Goal: Find specific page/section: Find specific page/section

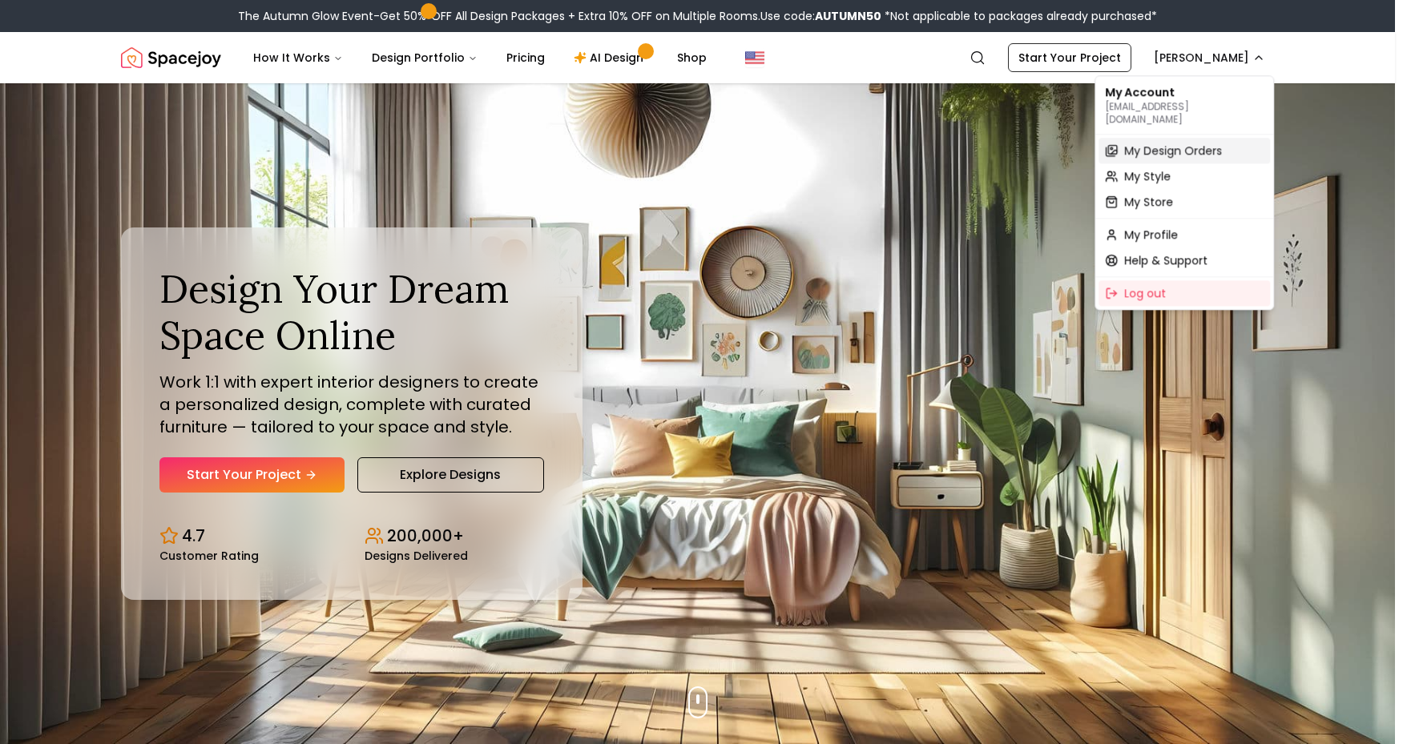
click at [1163, 143] on span "My Design Orders" at bounding box center [1173, 151] width 98 height 16
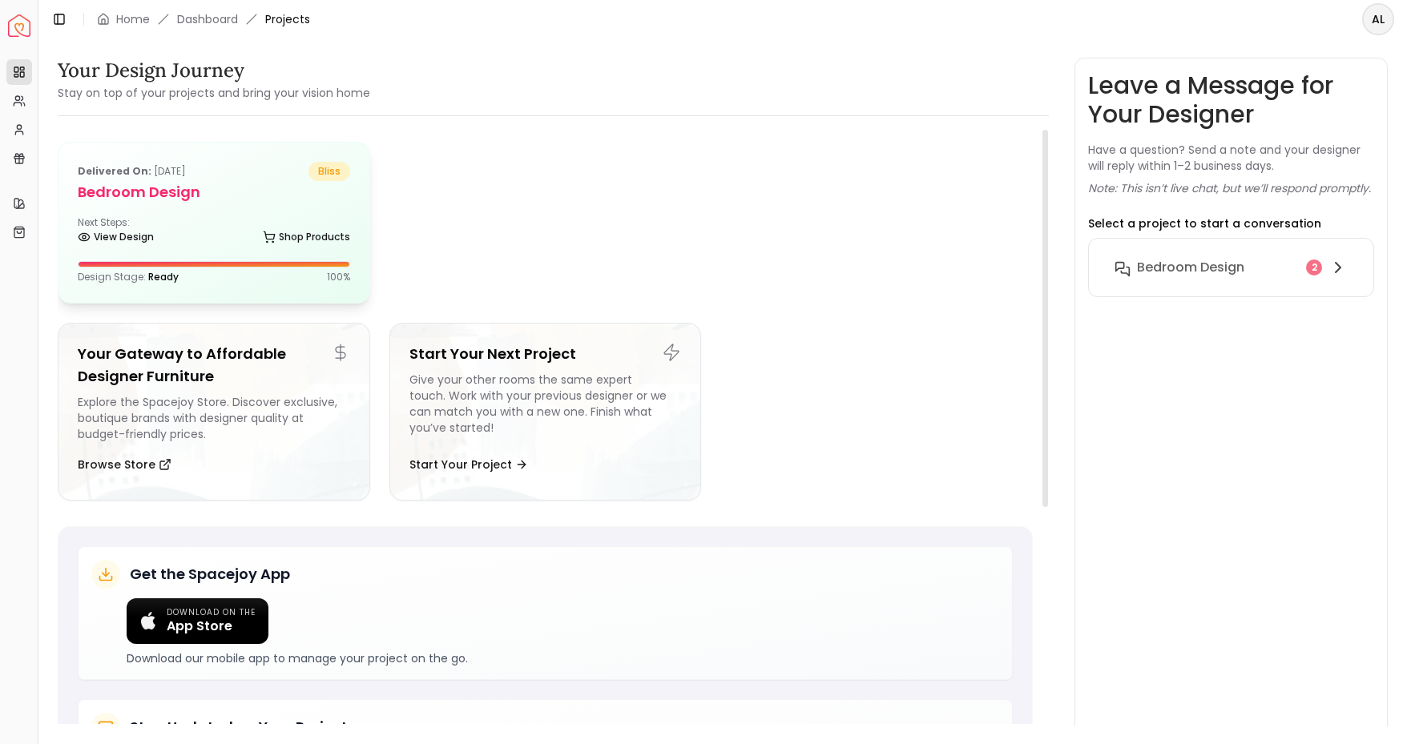
click at [276, 196] on h5 "Bedroom Design" at bounding box center [214, 192] width 272 height 22
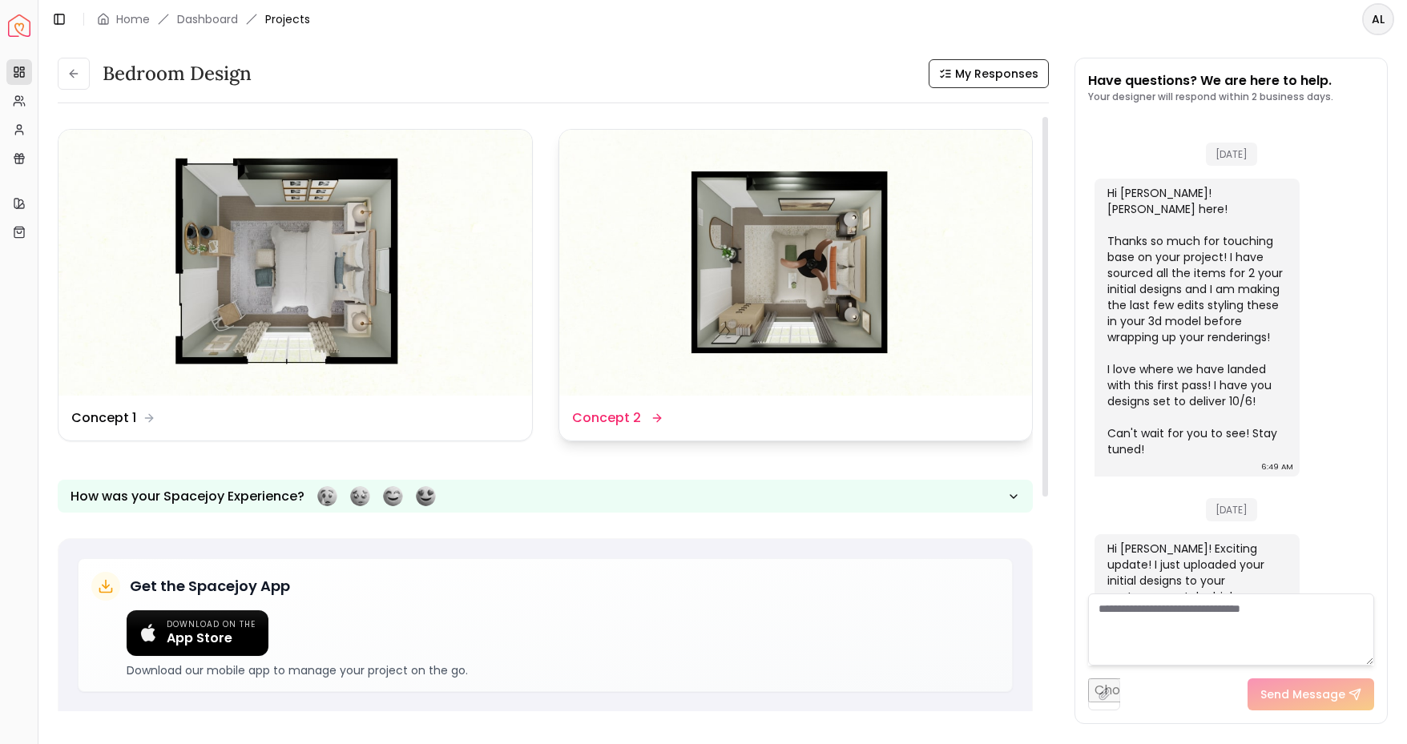
scroll to position [534, 0]
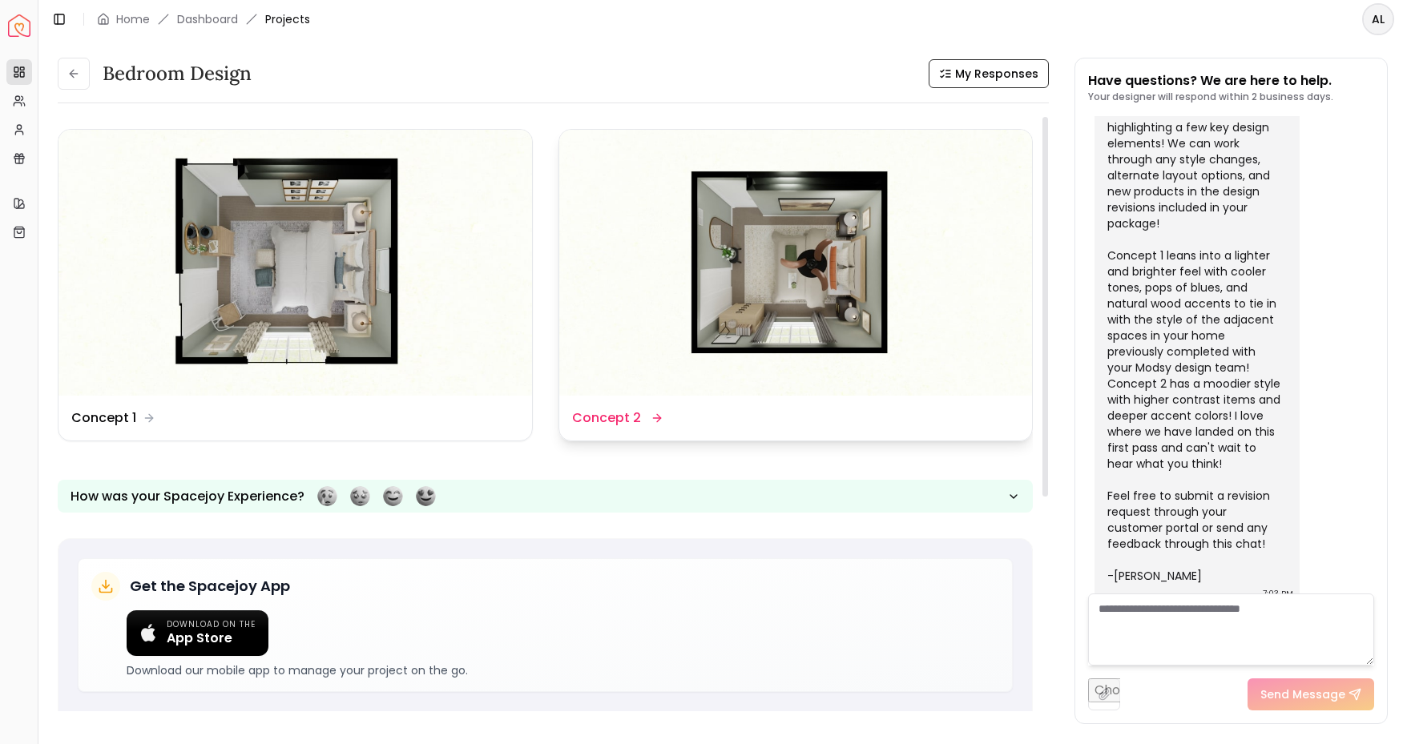
click at [739, 284] on img at bounding box center [795, 263] width 473 height 266
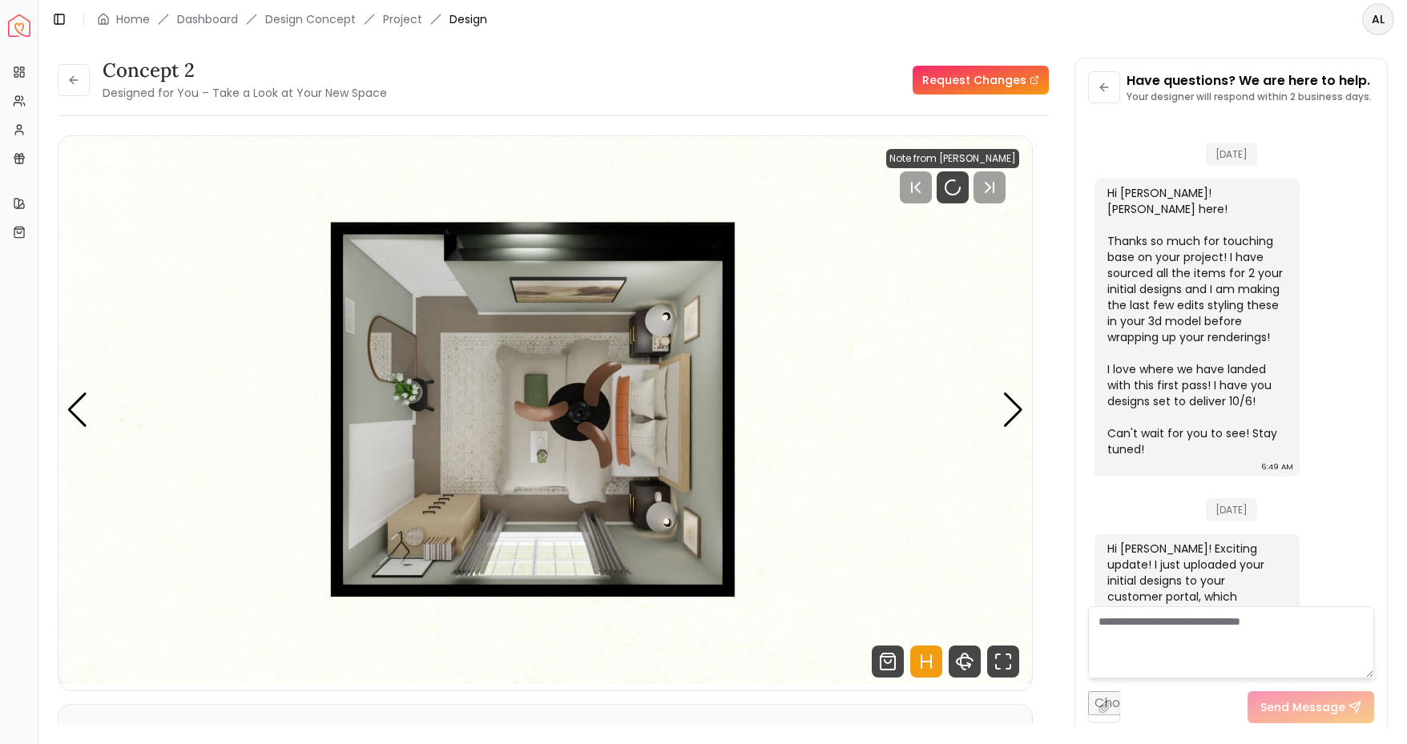
scroll to position [521, 0]
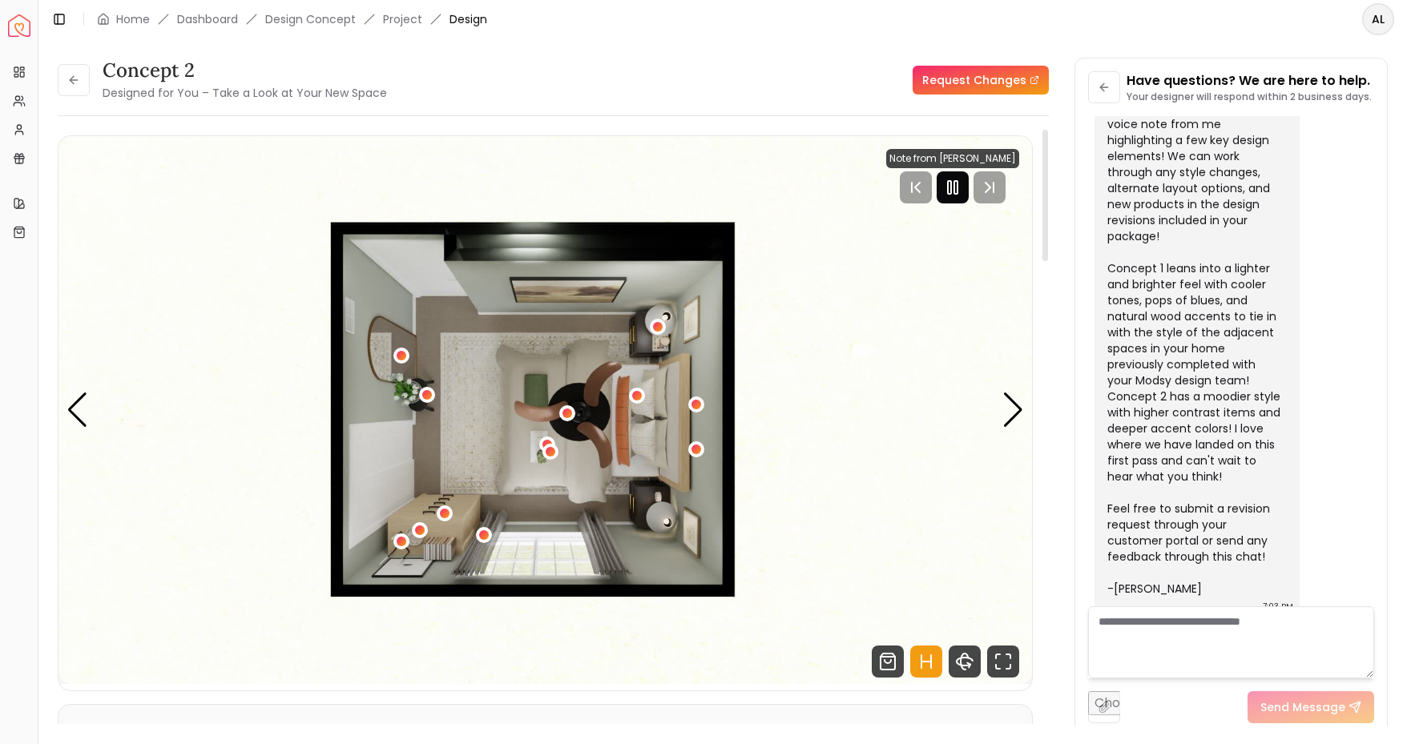
click at [952, 188] on icon "Pause" at bounding box center [952, 187] width 19 height 19
click at [804, 499] on img "1 / 4" at bounding box center [545, 410] width 974 height 548
click at [1004, 405] on div "Next slide" at bounding box center [1013, 410] width 22 height 35
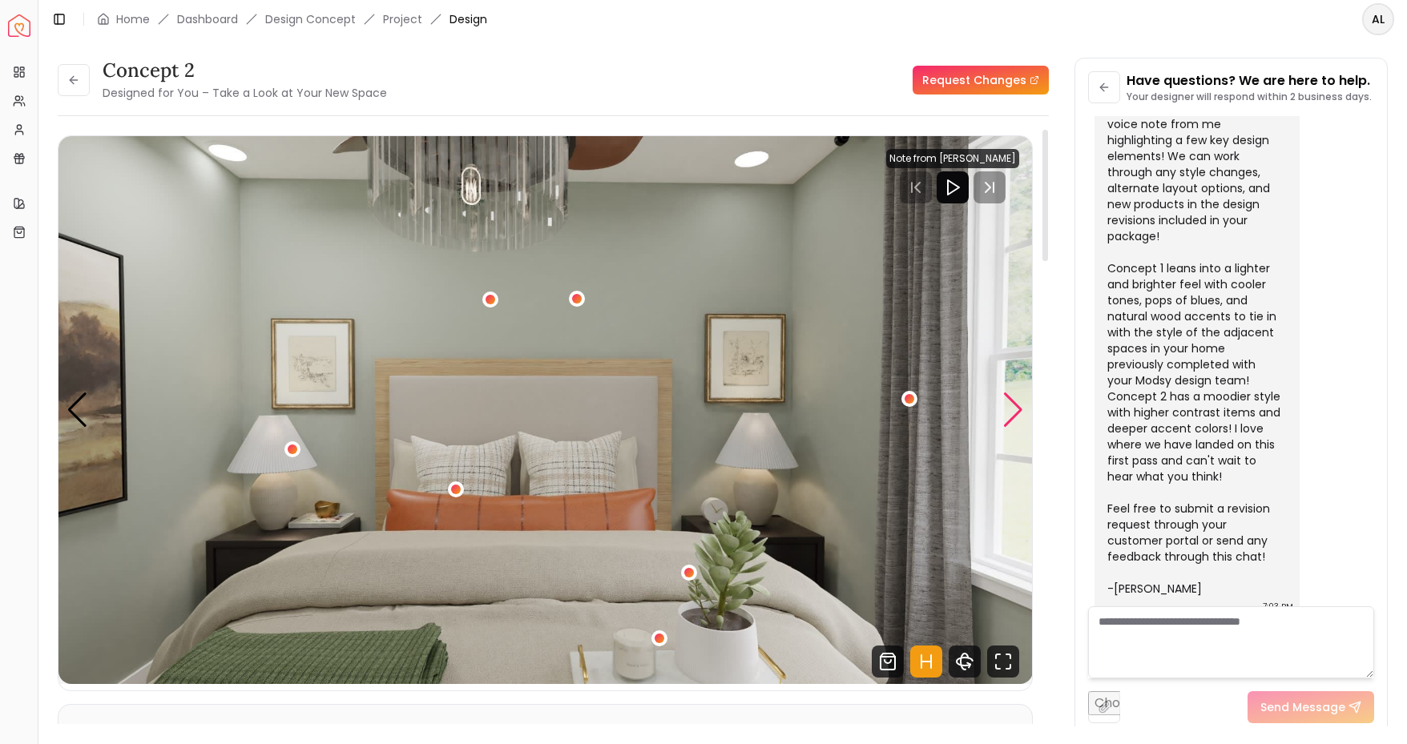
click at [1016, 405] on div "Next slide" at bounding box center [1013, 410] width 22 height 35
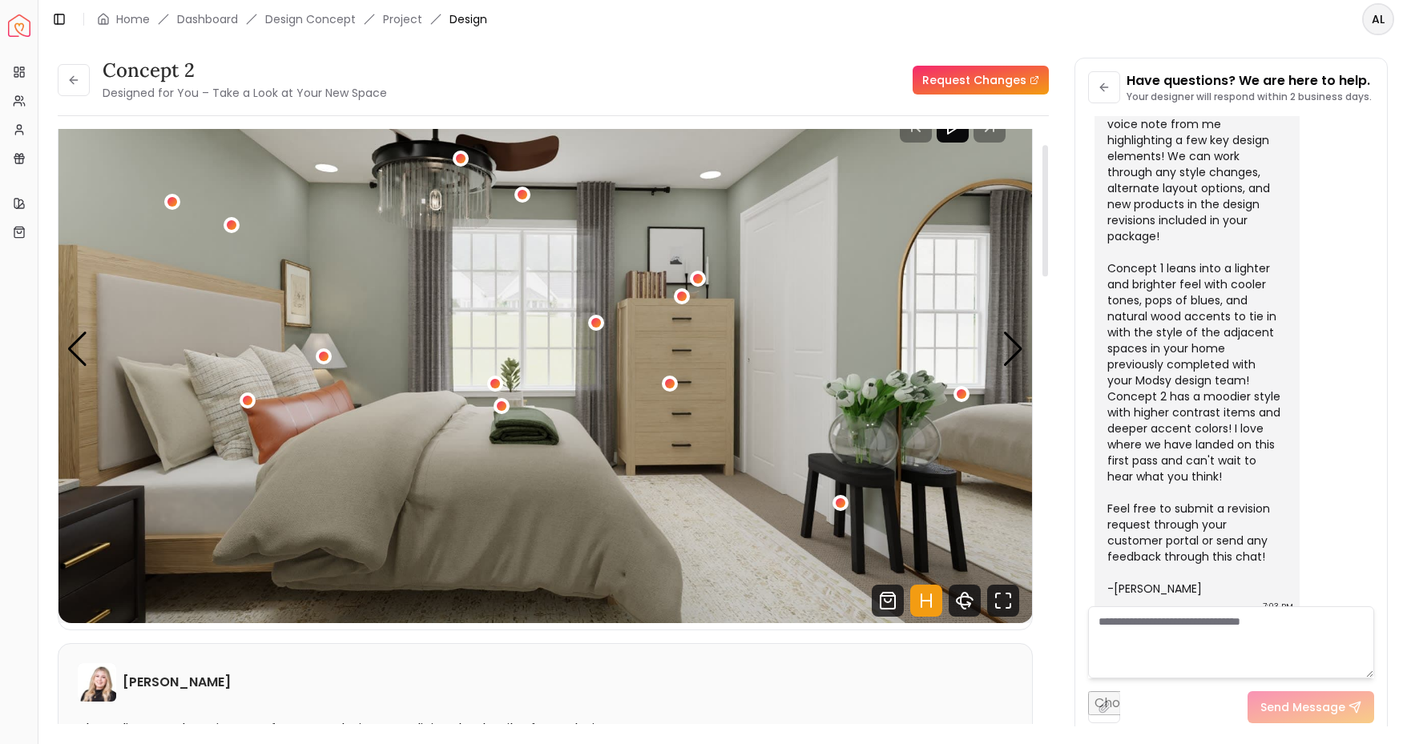
scroll to position [59, 0]
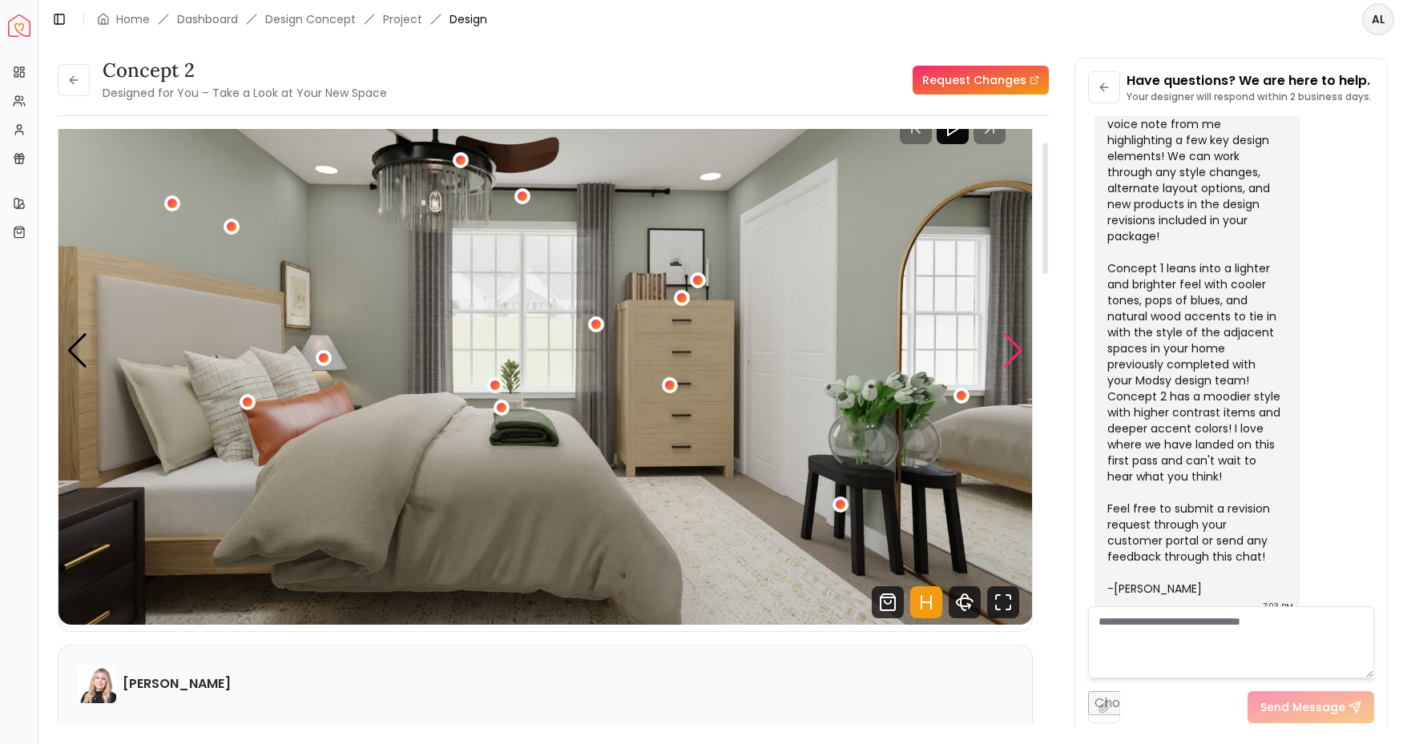
click at [1013, 347] on div "Next slide" at bounding box center [1013, 350] width 22 height 35
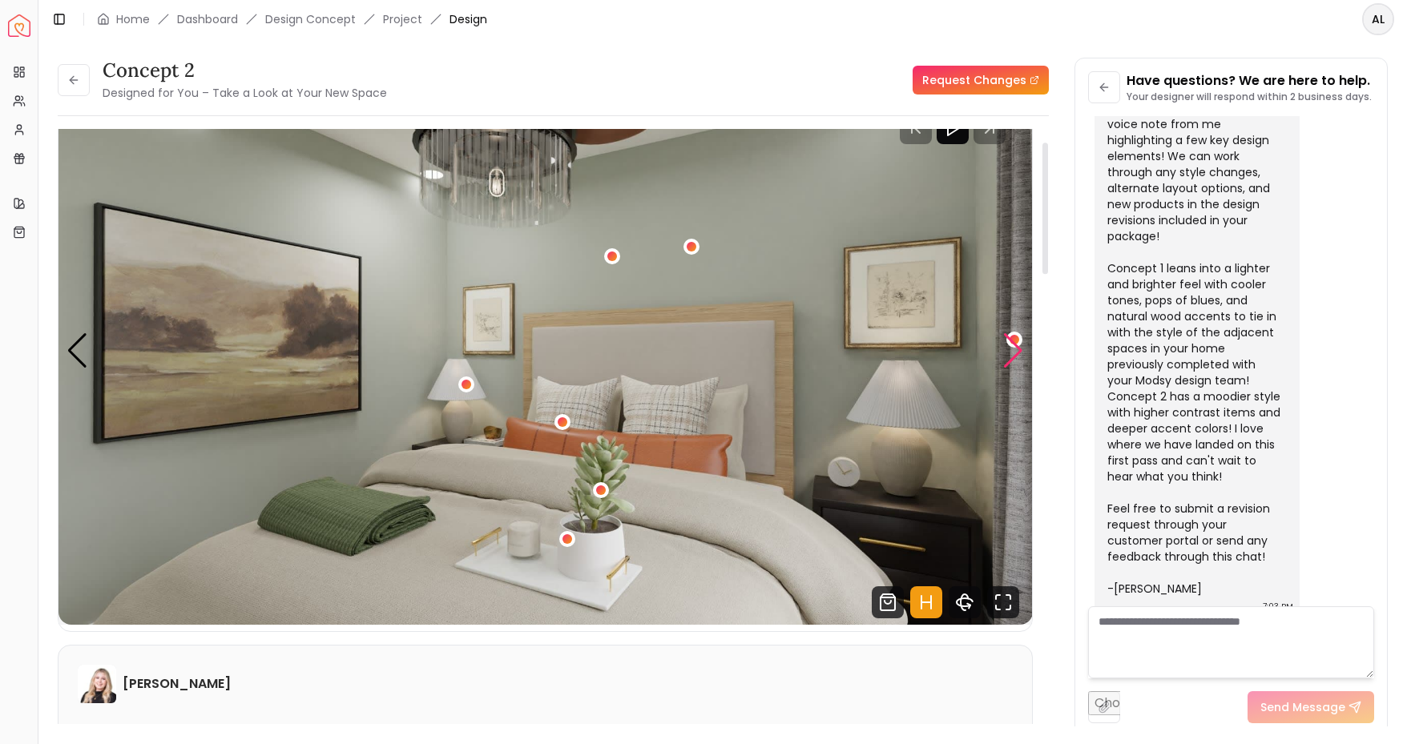
click at [1013, 347] on div "Next slide" at bounding box center [1013, 350] width 22 height 35
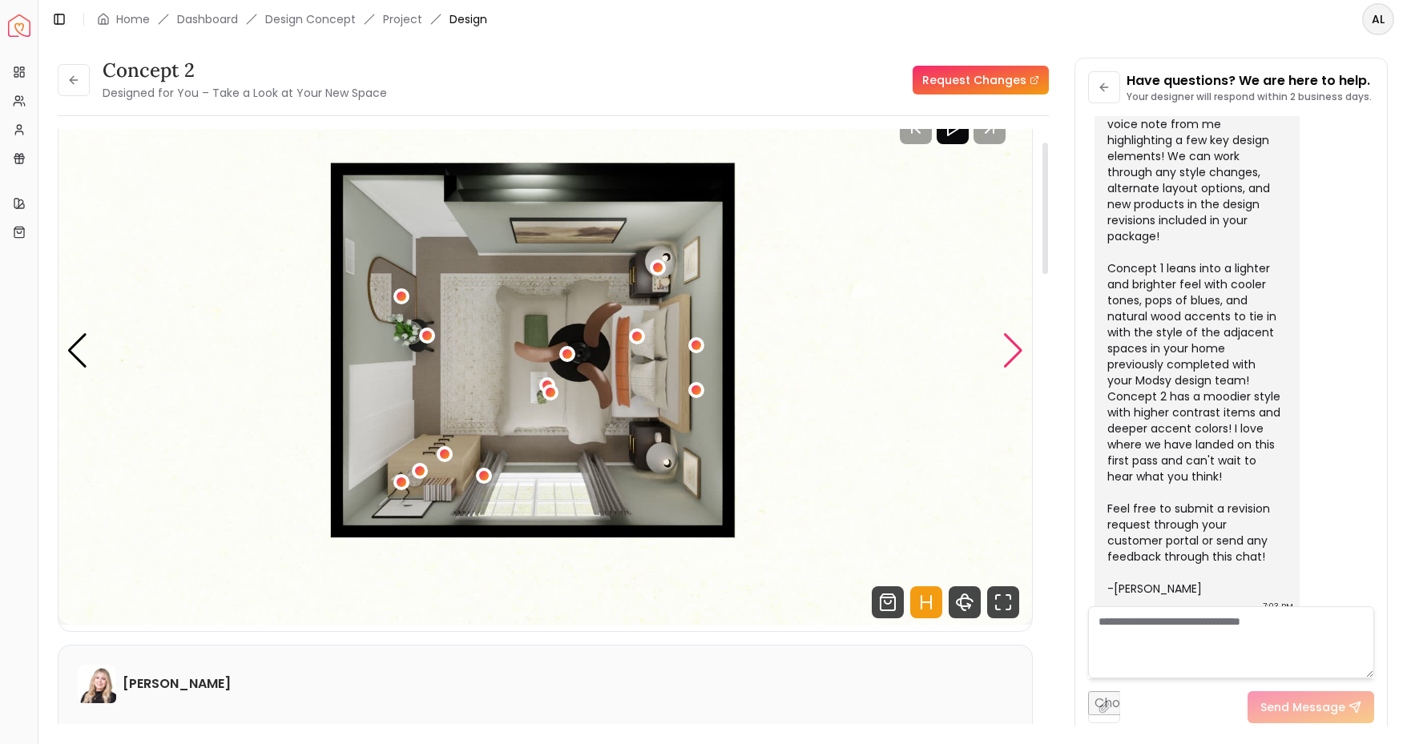
click at [1013, 347] on div "Next slide" at bounding box center [1013, 350] width 22 height 35
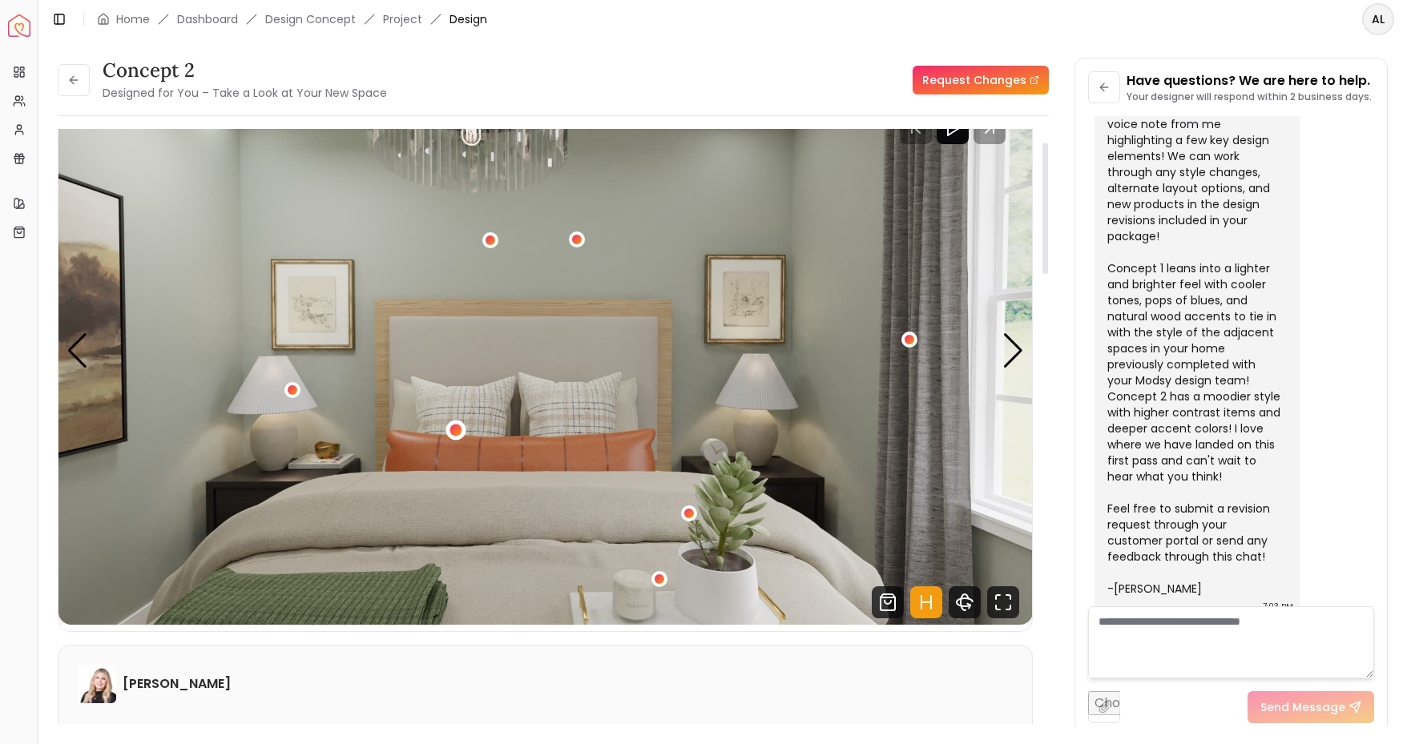
click at [459, 437] on div "2 / 4" at bounding box center [456, 430] width 20 height 20
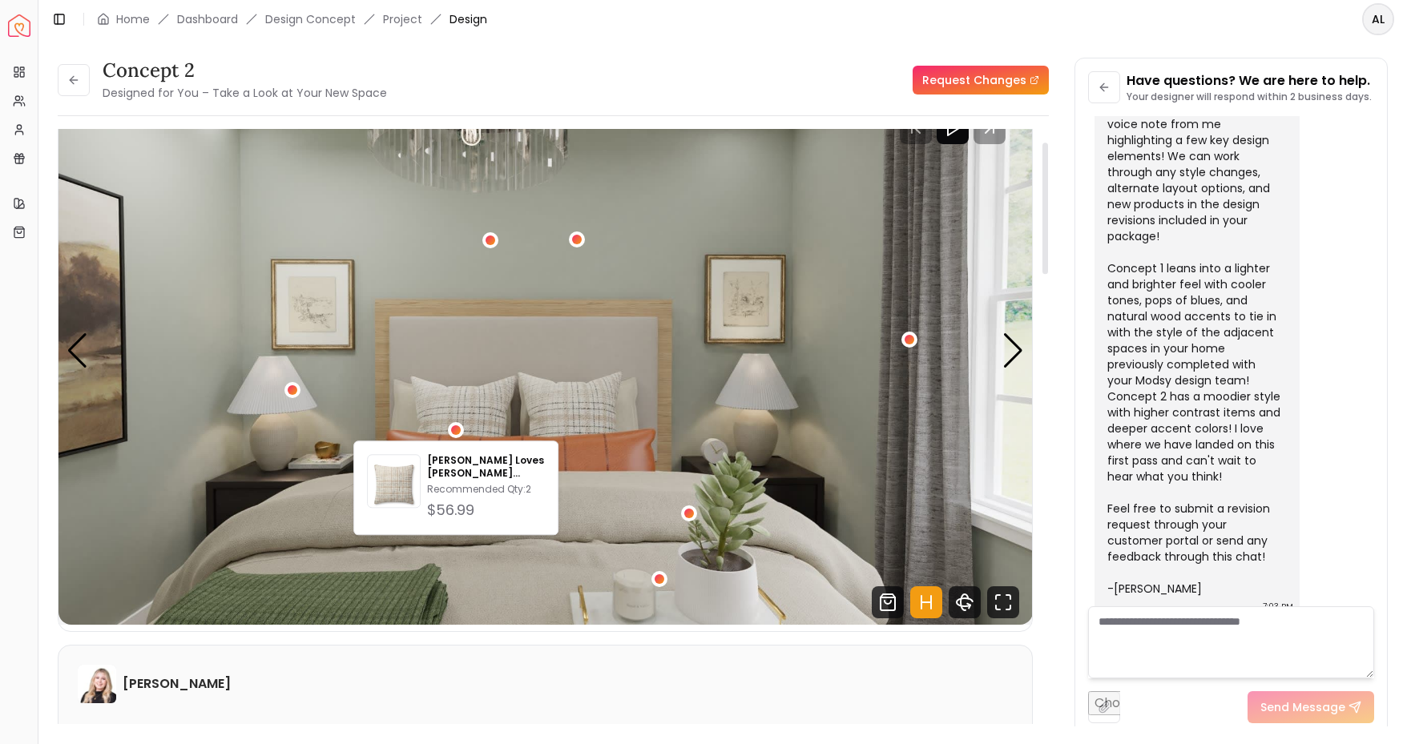
click at [612, 358] on img "2 / 4" at bounding box center [545, 351] width 974 height 548
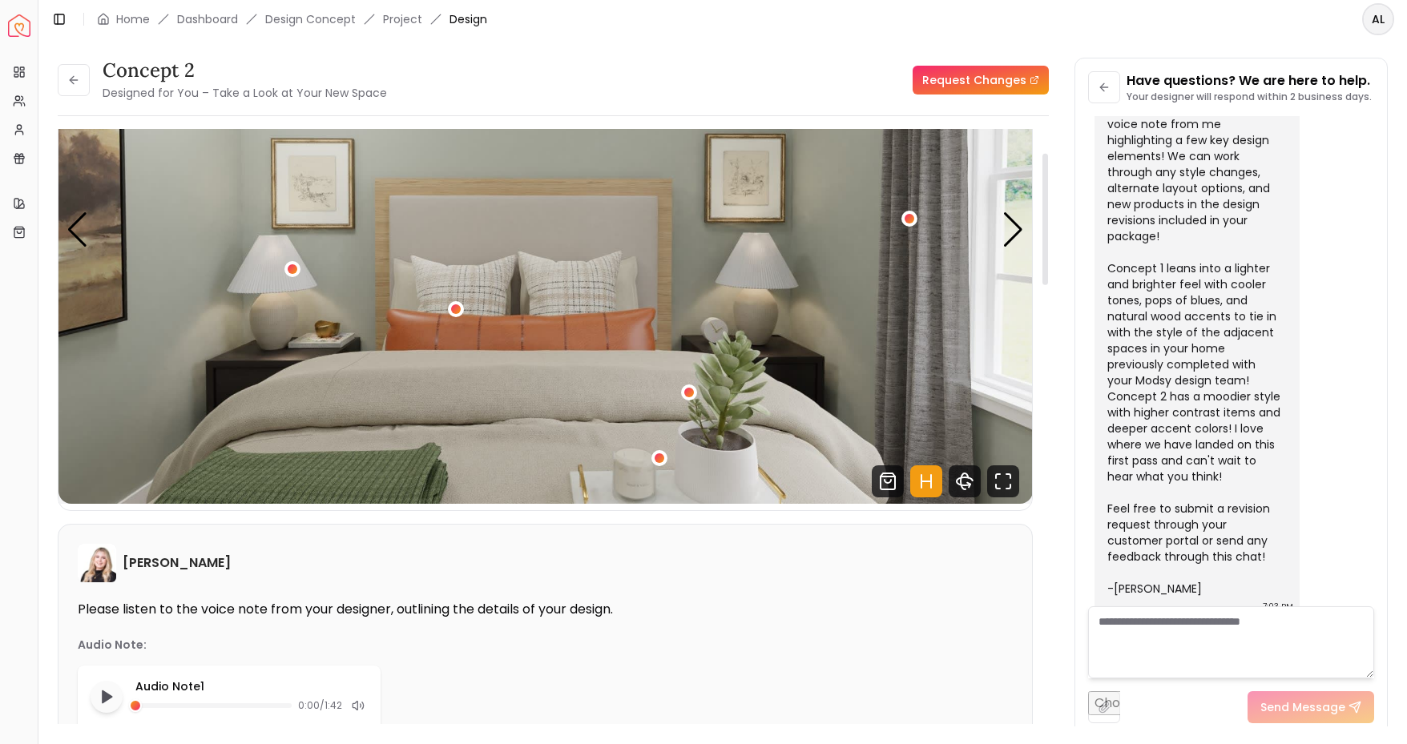
scroll to position [0, 0]
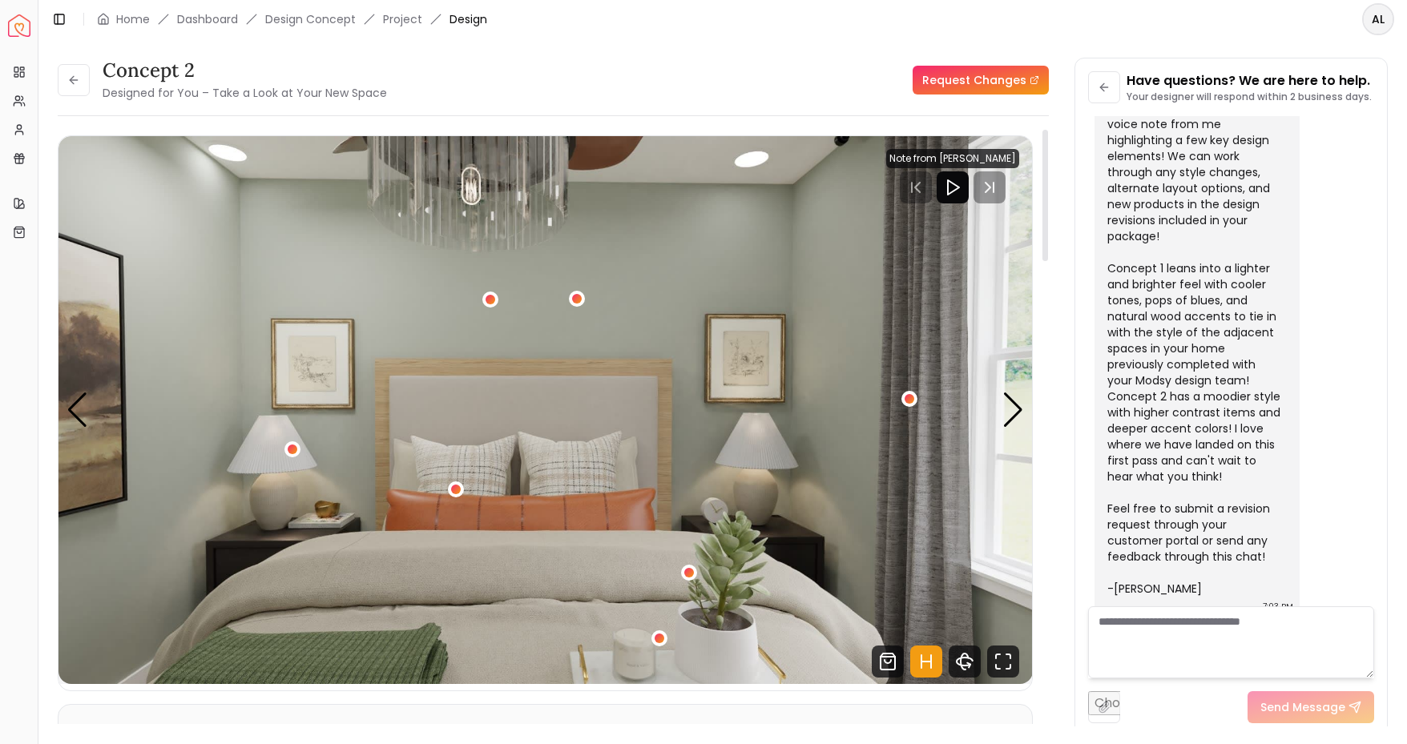
click at [916, 402] on button "2 / 4" at bounding box center [909, 399] width 16 height 16
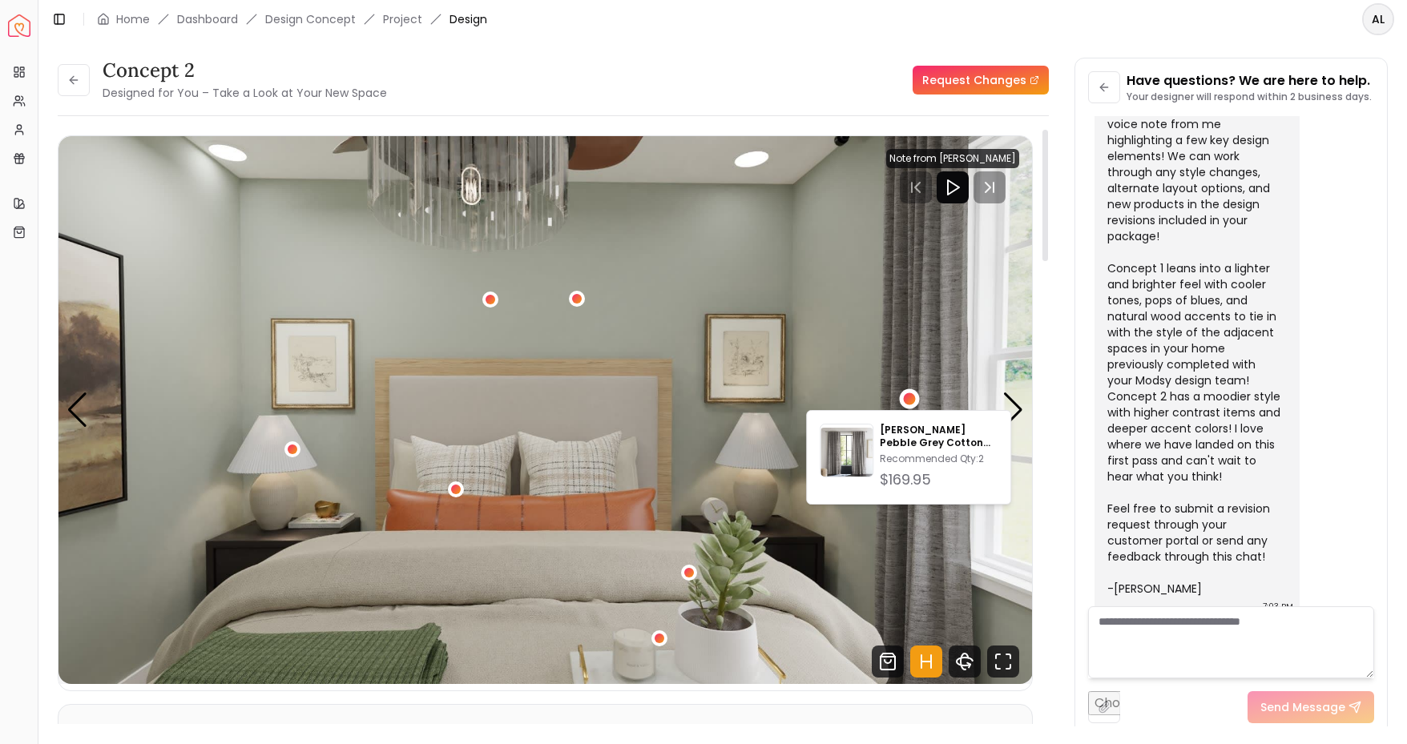
click at [916, 402] on div "2 / 4" at bounding box center [909, 399] width 20 height 20
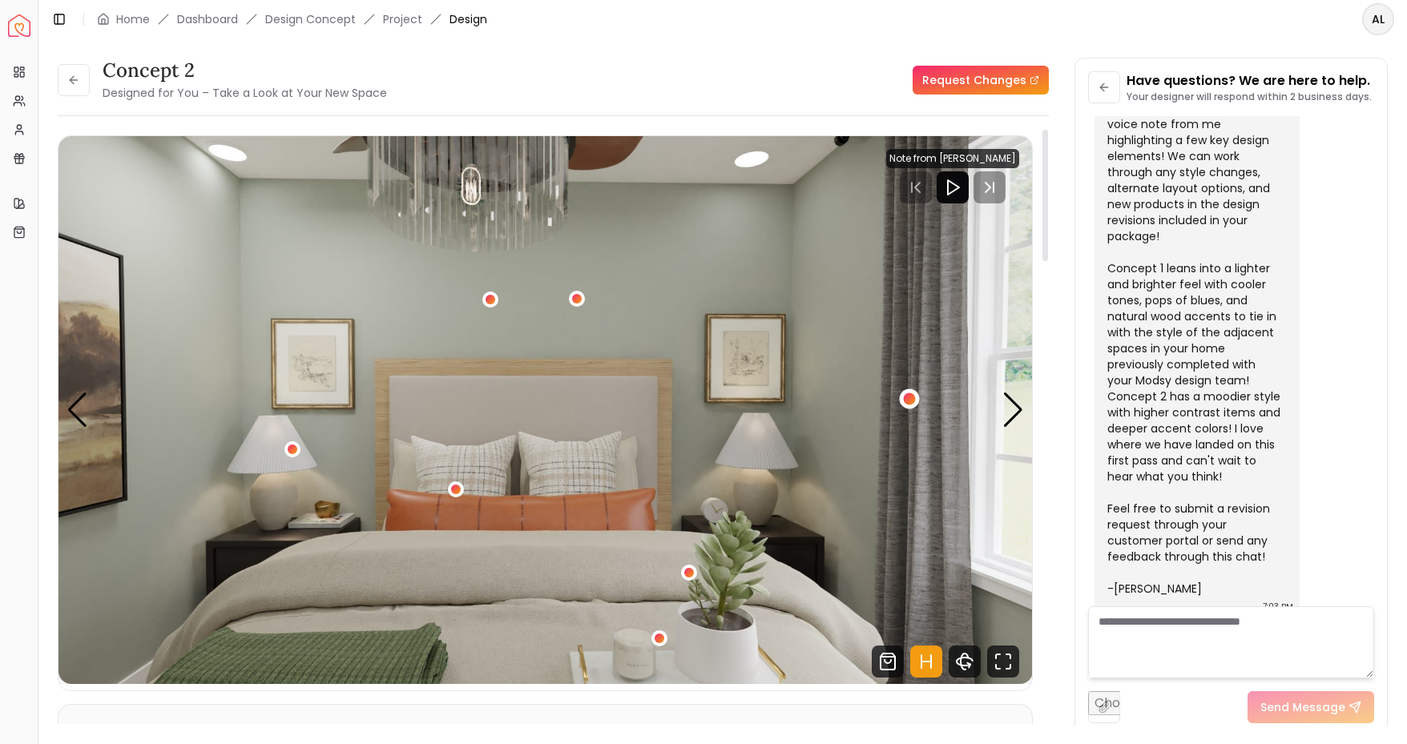
click at [900, 397] on div "2 / 4" at bounding box center [909, 399] width 20 height 20
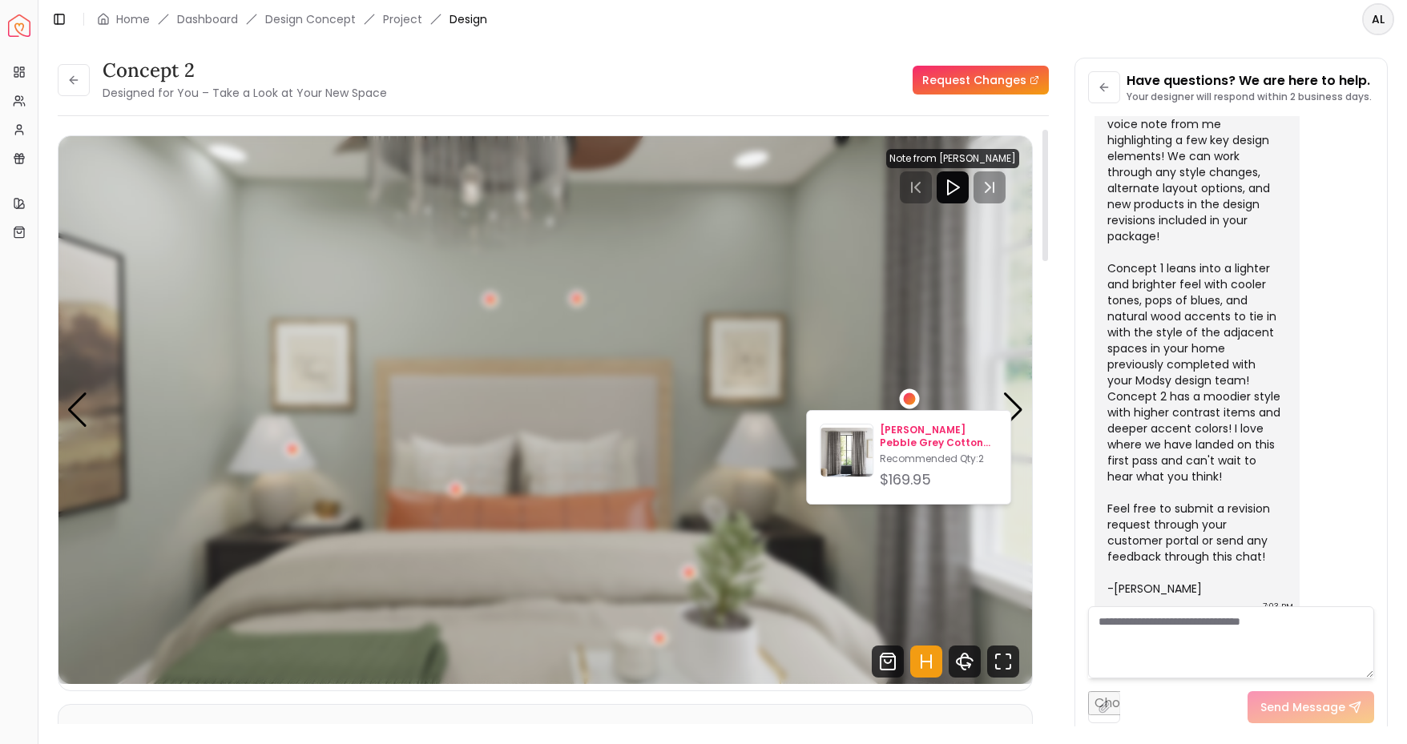
click at [897, 436] on p "[PERSON_NAME] Pebble Grey Cotton Silk Blend Window Curtain Panel-96"" at bounding box center [939, 437] width 118 height 26
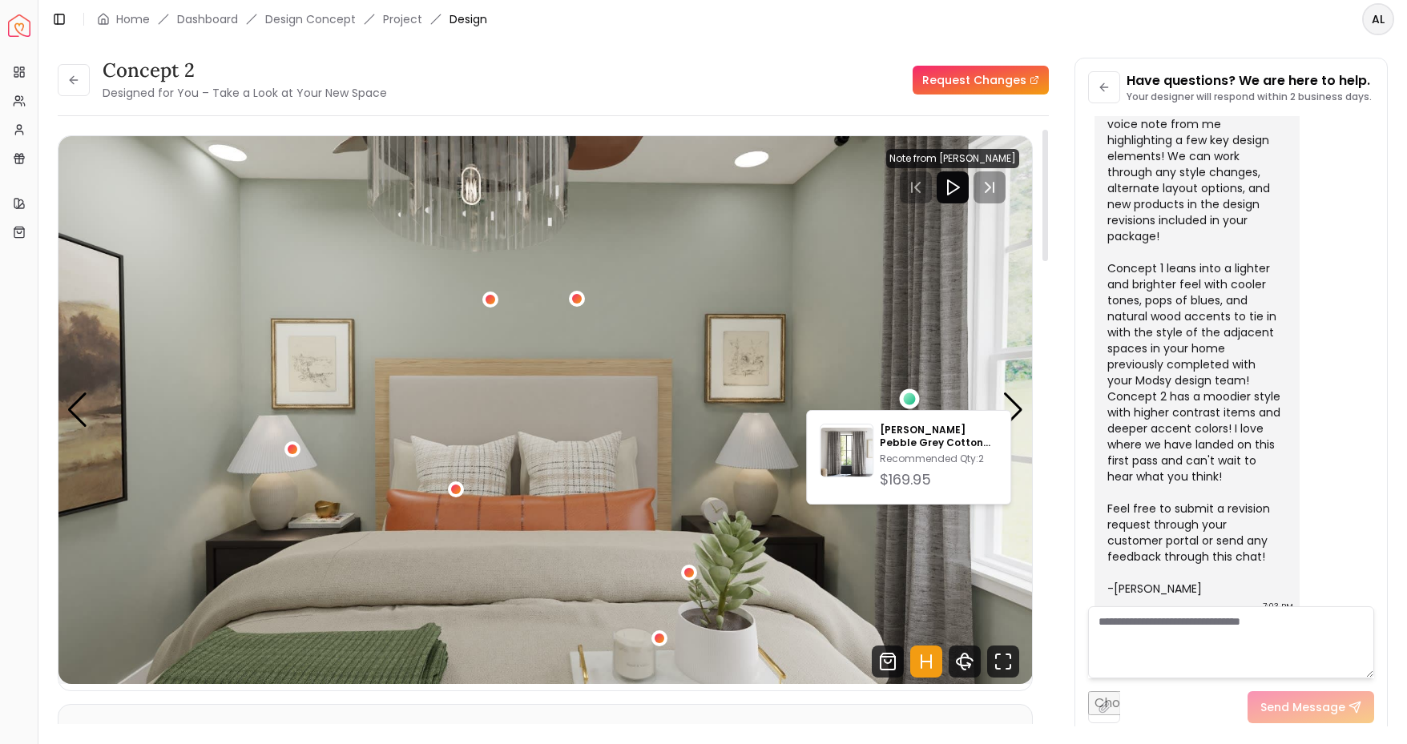
click at [974, 310] on img "2 / 4" at bounding box center [545, 410] width 974 height 548
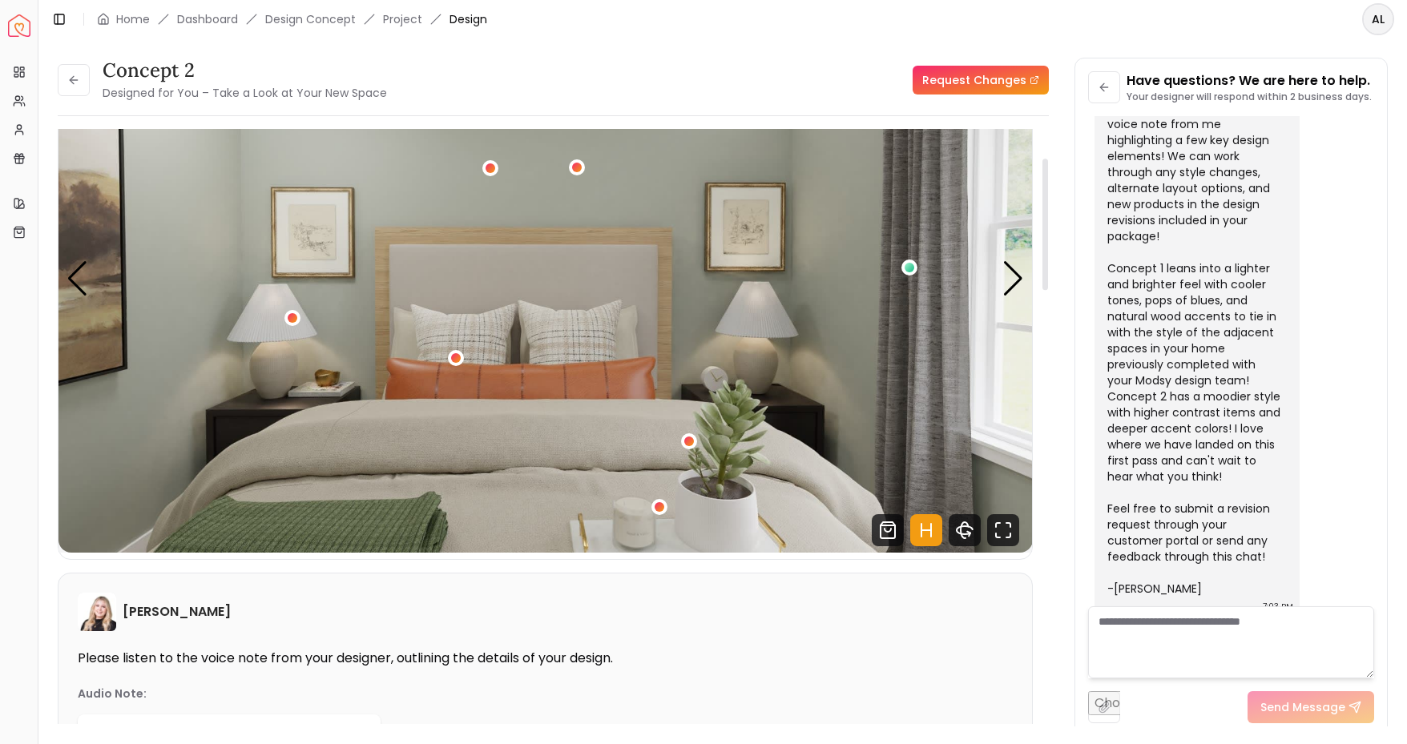
scroll to position [132, 0]
click at [1010, 279] on div "Next slide" at bounding box center [1013, 277] width 22 height 35
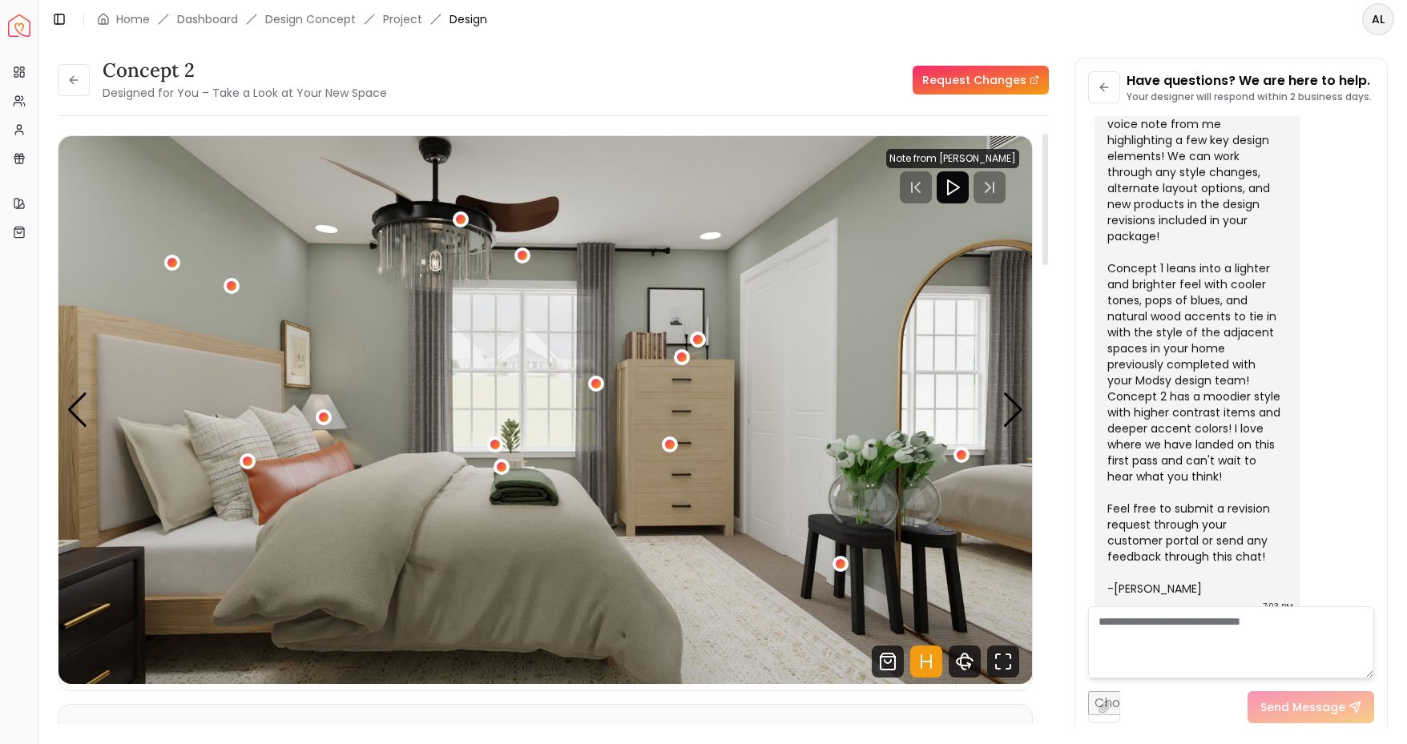
scroll to position [23, 0]
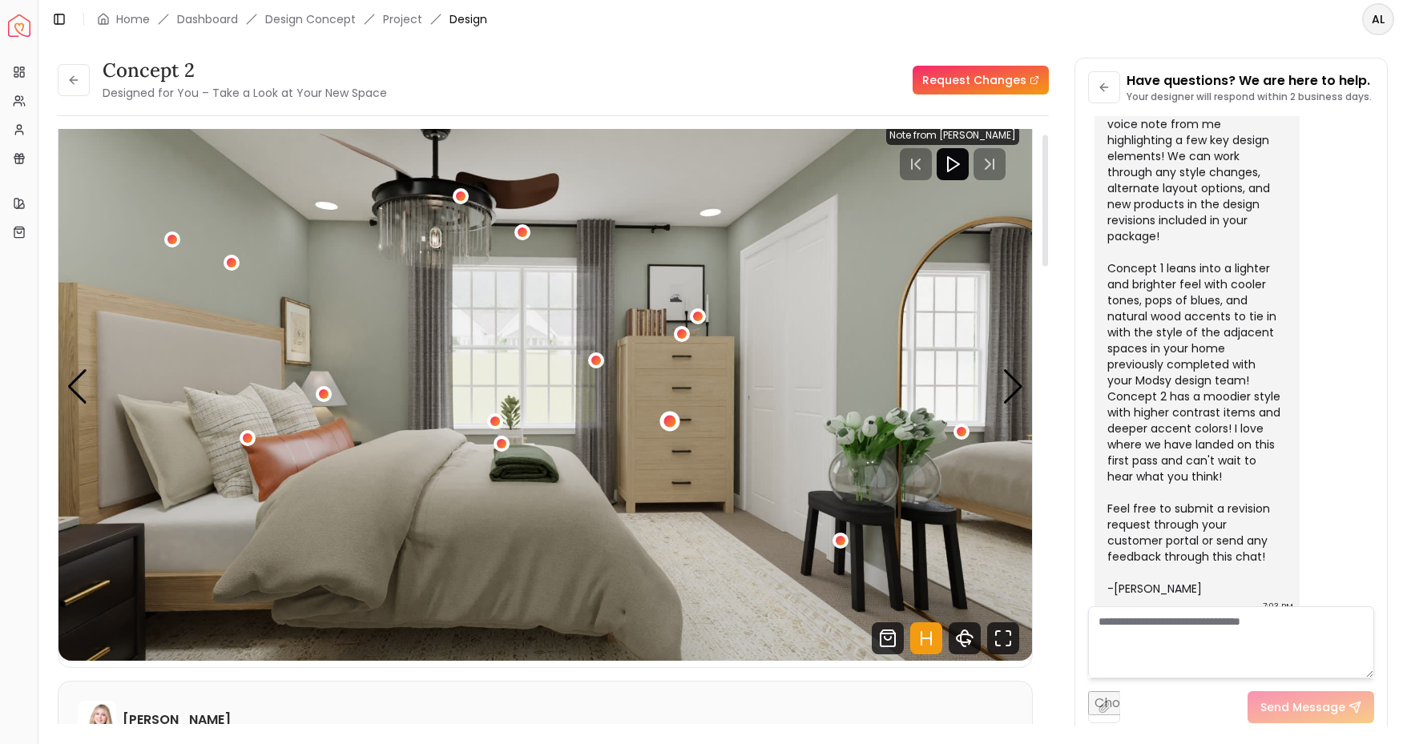
click at [667, 421] on div "3 / 4" at bounding box center [670, 422] width 12 height 12
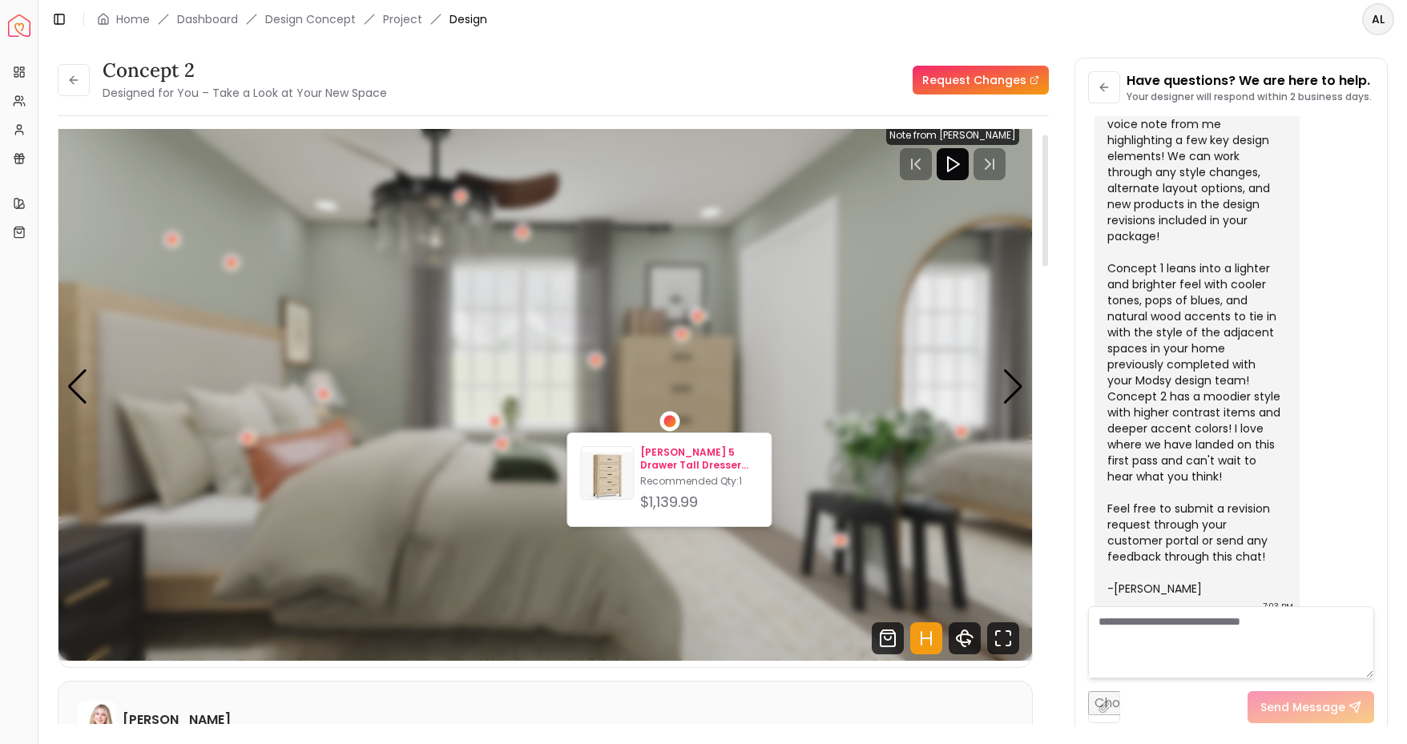
click at [665, 456] on p "[PERSON_NAME] 5 Drawer Tall Dresser 34"" at bounding box center [699, 459] width 118 height 26
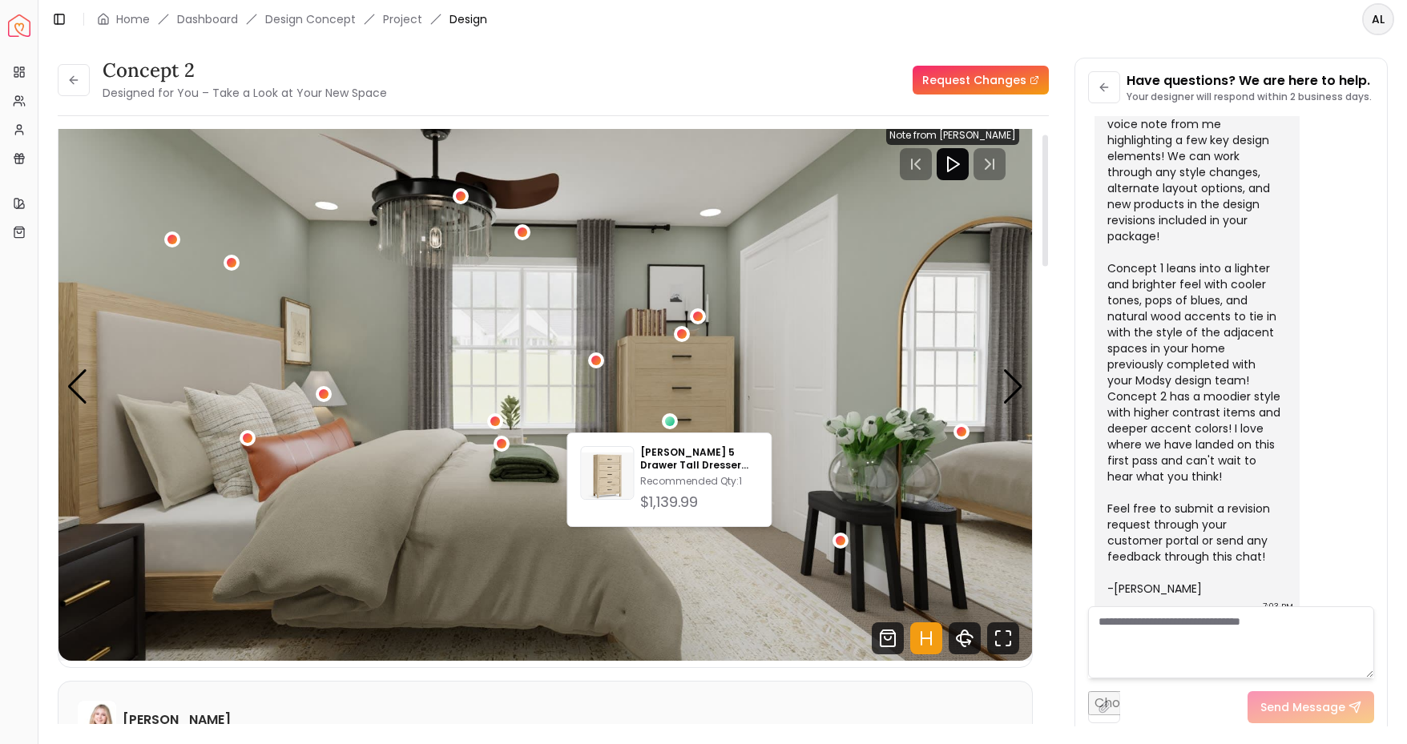
click at [931, 430] on img "3 / 4" at bounding box center [545, 387] width 974 height 548
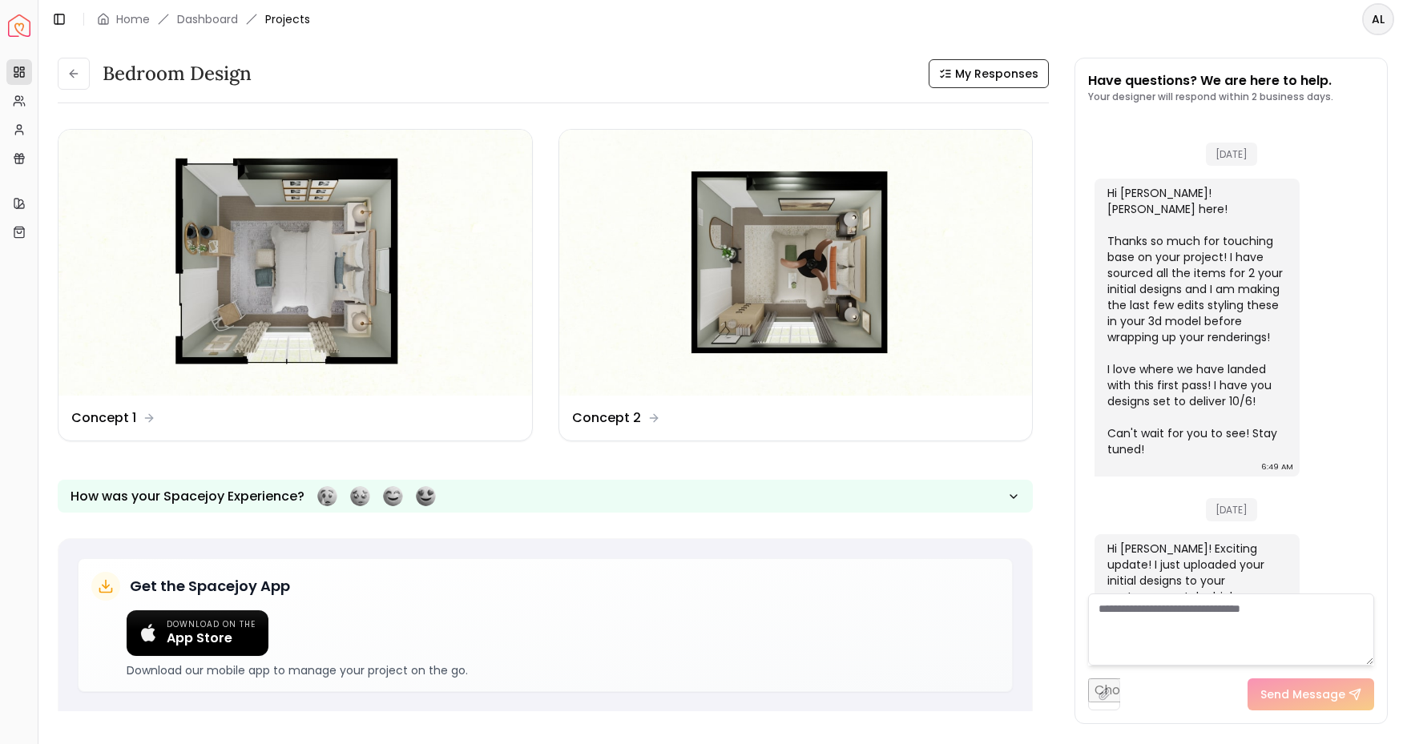
scroll to position [534, 0]
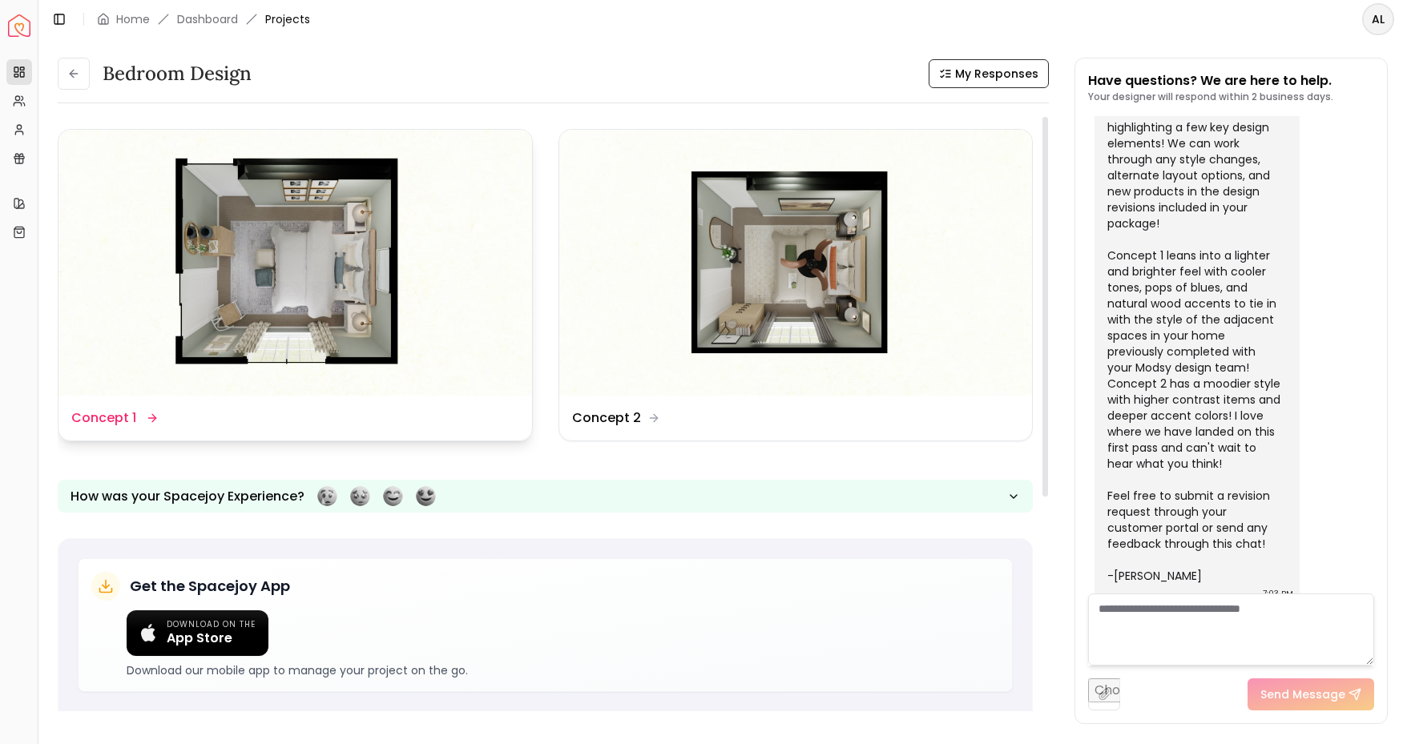
click at [238, 248] on img at bounding box center [294, 263] width 473 height 266
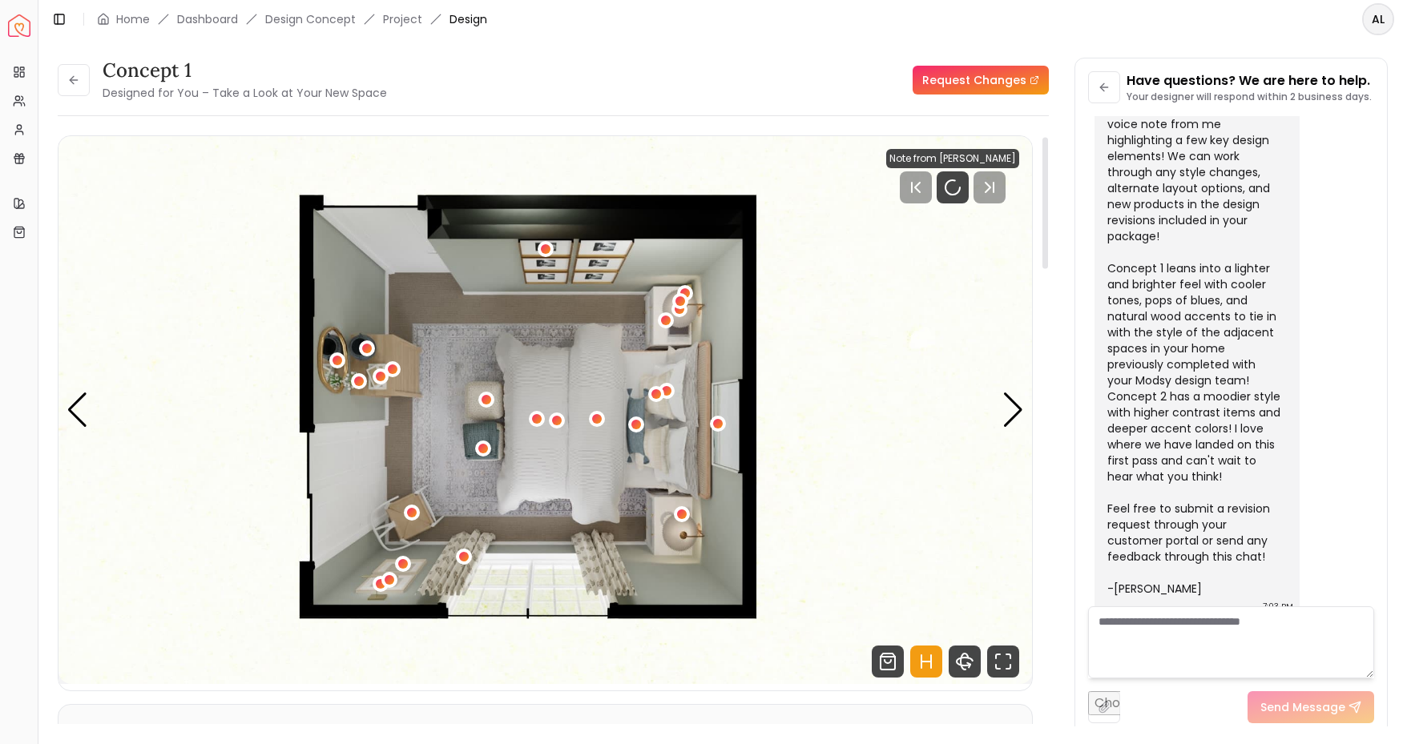
scroll to position [40, 0]
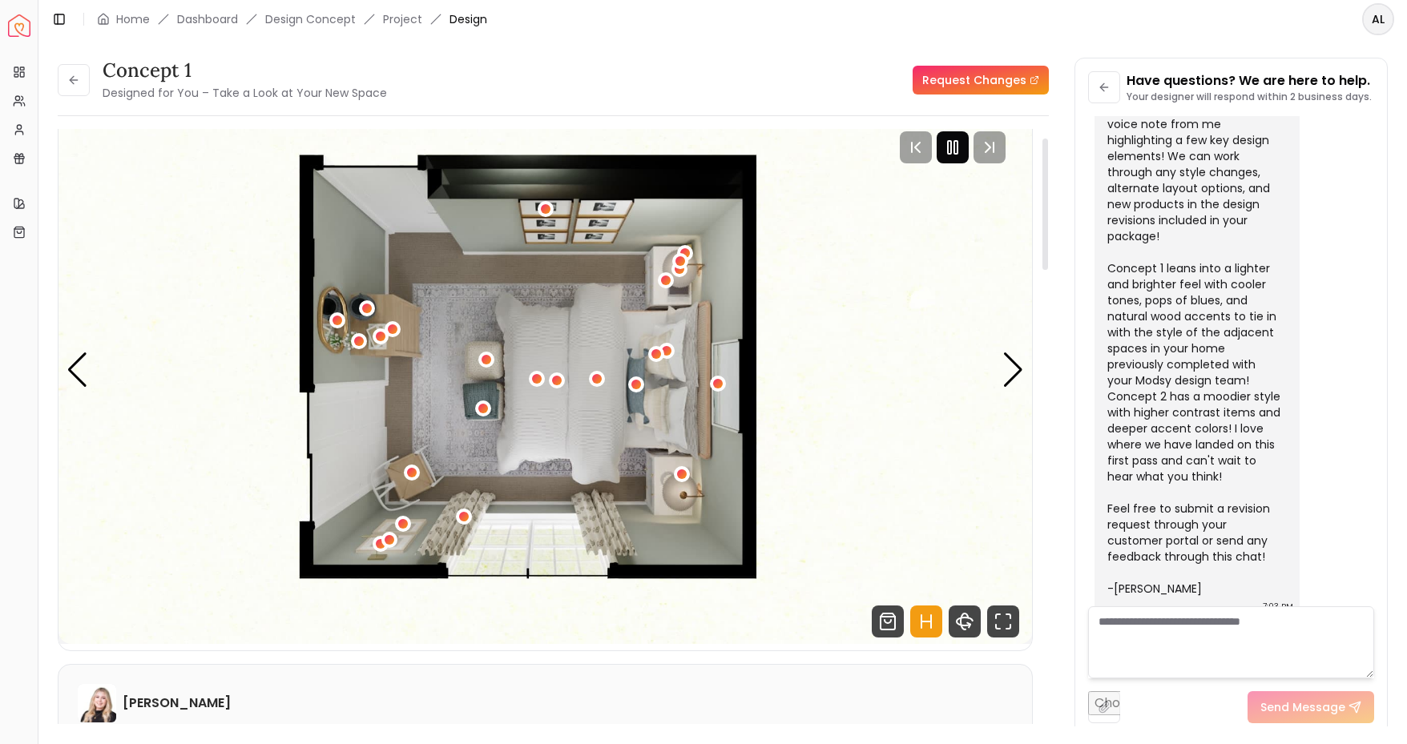
click at [956, 149] on rect "Pause" at bounding box center [955, 147] width 3 height 13
click at [394, 331] on div "1 / 5" at bounding box center [393, 330] width 12 height 12
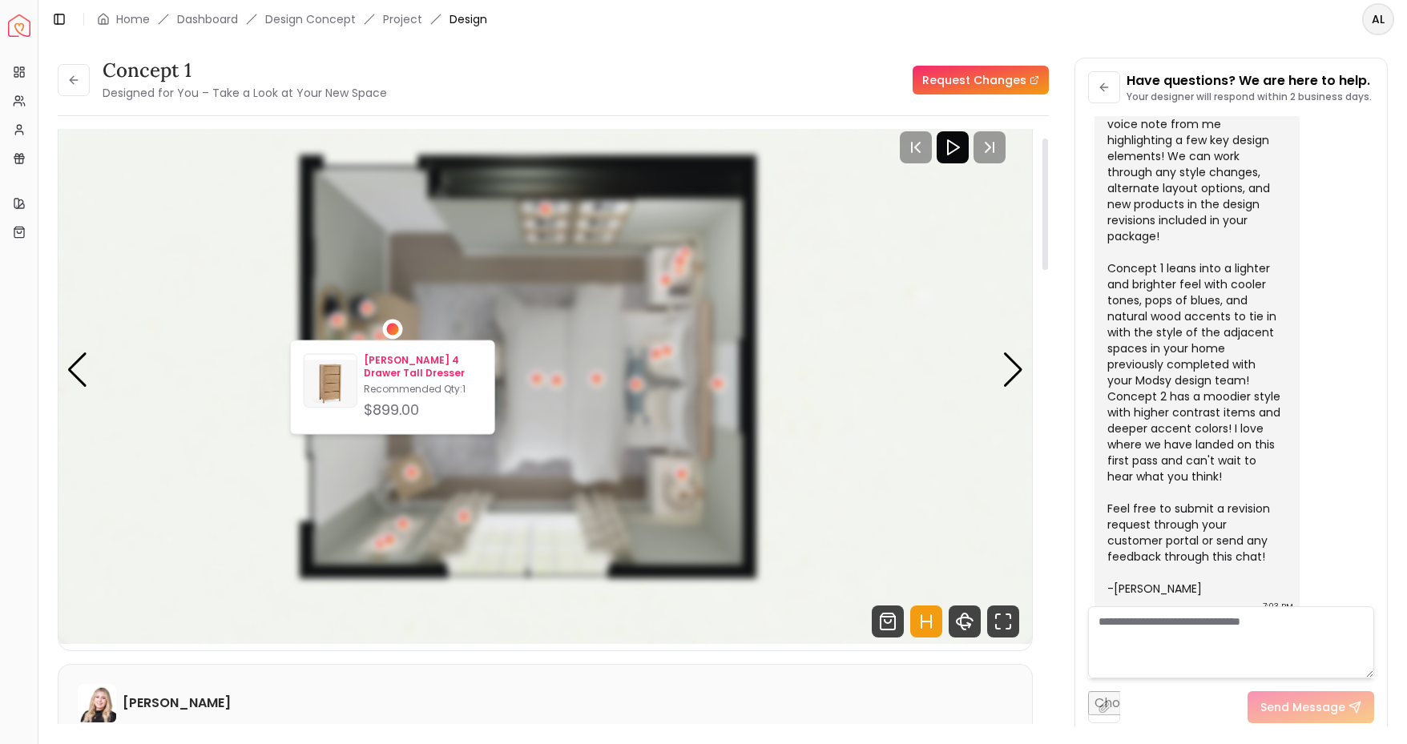
click at [384, 369] on p "Townes 4 Drawer Tall Dresser" at bounding box center [423, 367] width 118 height 26
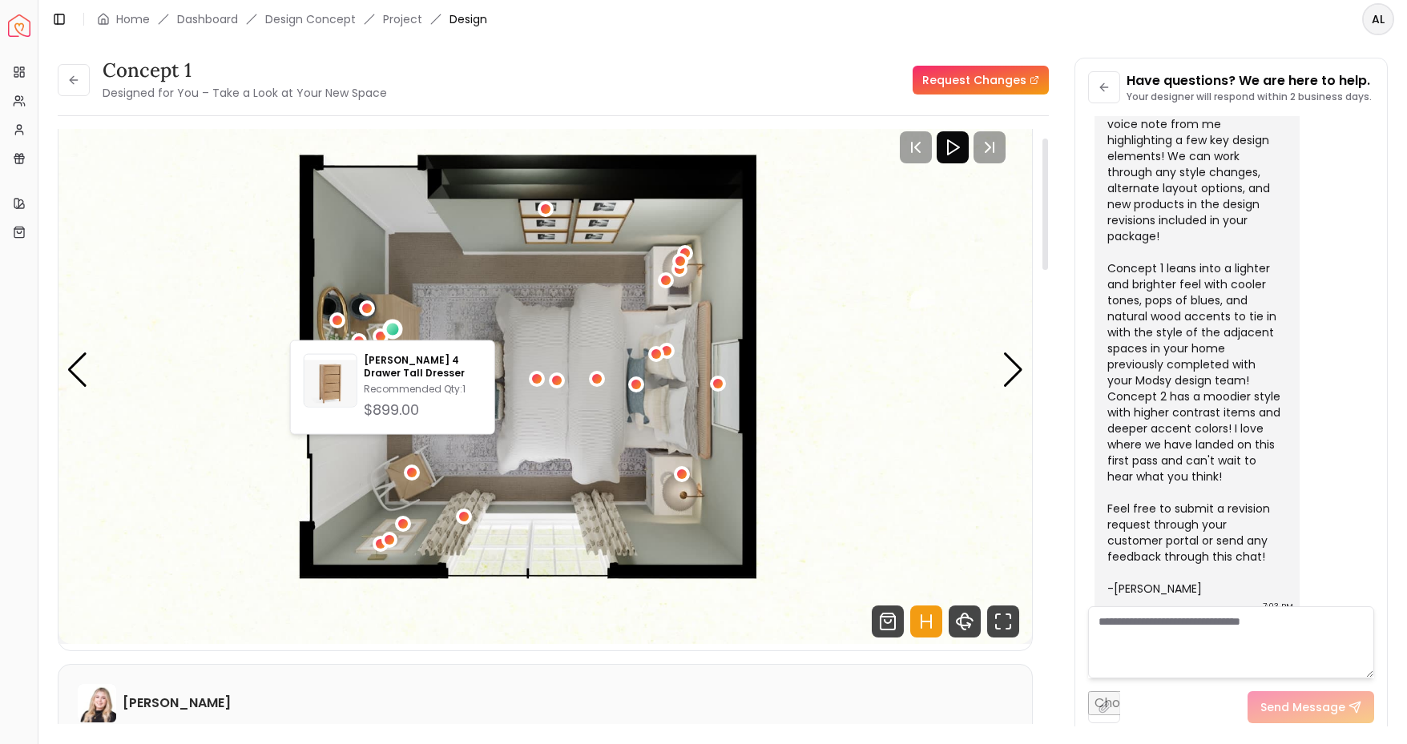
click at [937, 475] on img "1 / 5" at bounding box center [545, 370] width 974 height 548
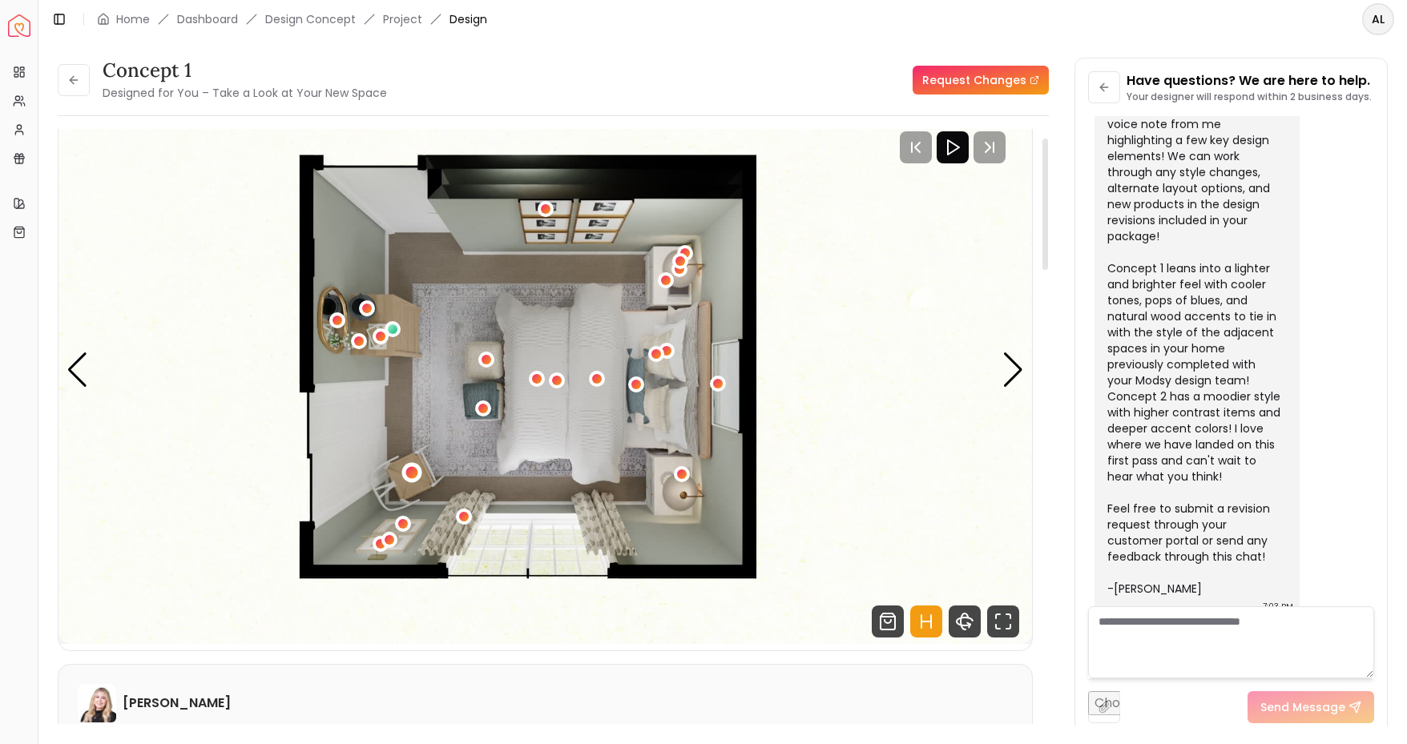
click at [409, 473] on div "1 / 5" at bounding box center [411, 473] width 12 height 12
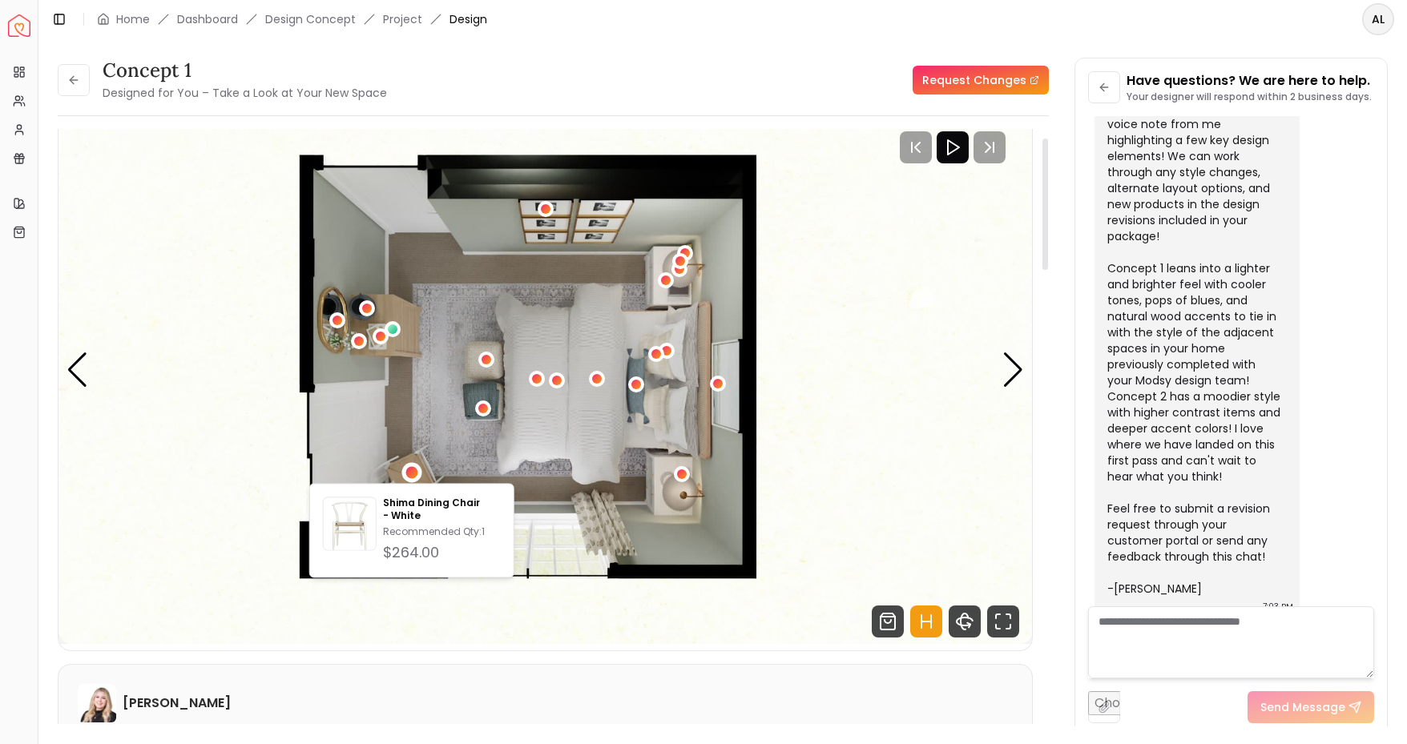
click at [843, 562] on img "1 / 5" at bounding box center [545, 370] width 974 height 548
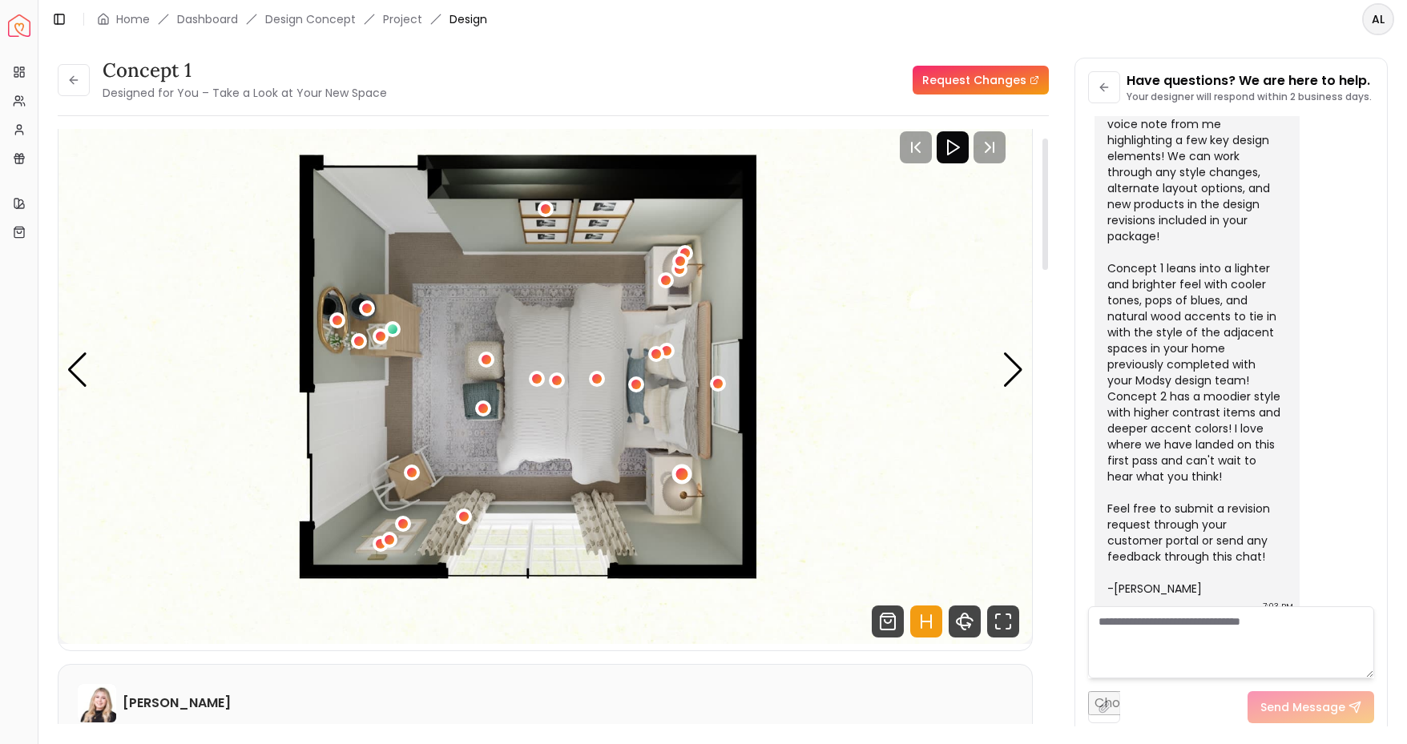
click at [678, 472] on div "1 / 5" at bounding box center [681, 474] width 12 height 12
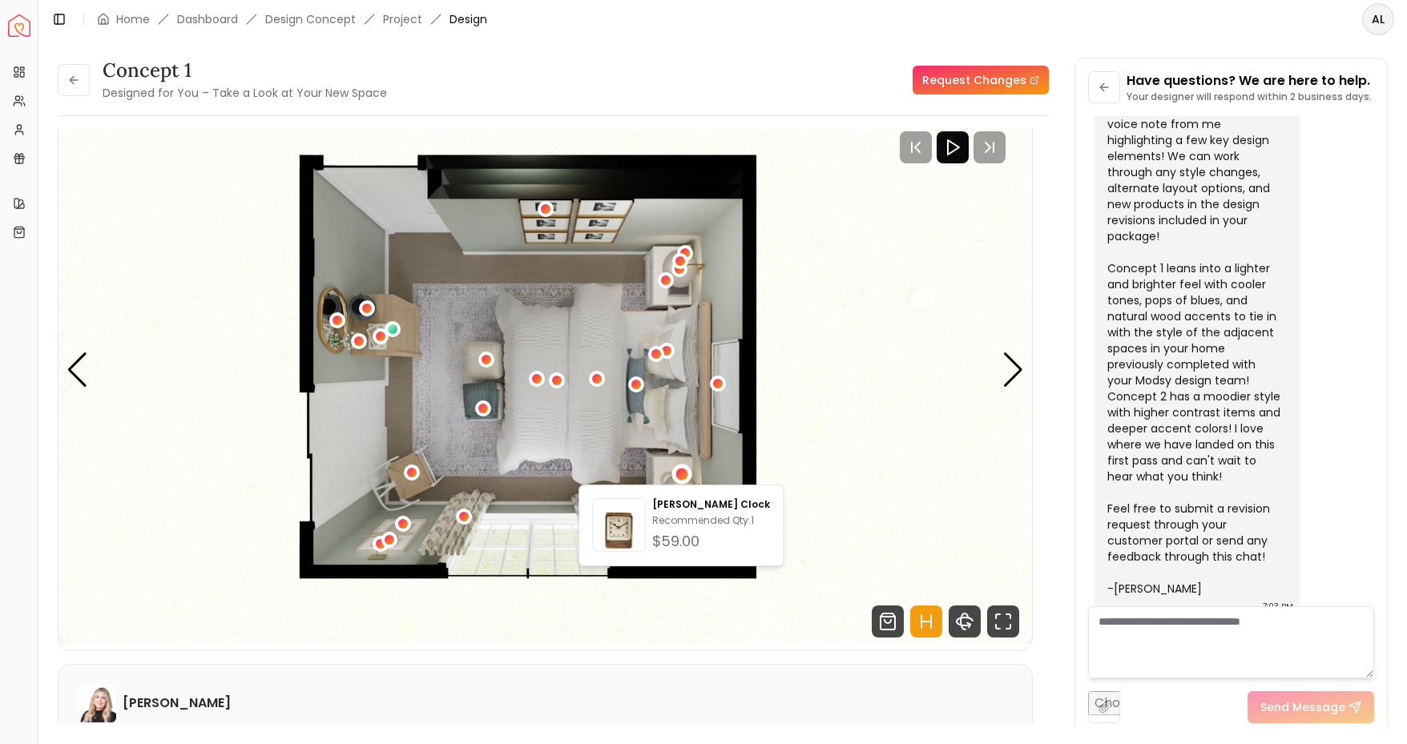
click at [813, 452] on img "1 / 5" at bounding box center [545, 370] width 974 height 548
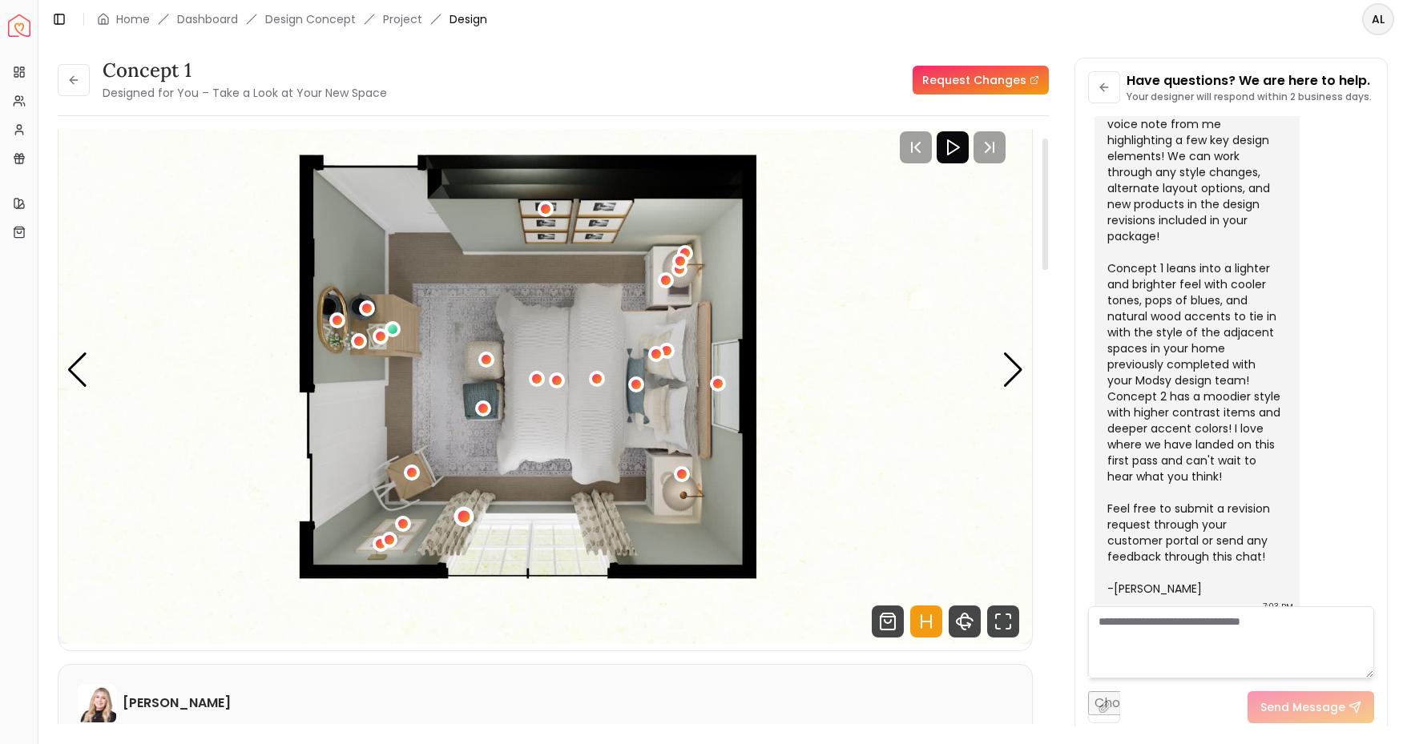
click at [466, 513] on div "1 / 5" at bounding box center [464, 517] width 12 height 12
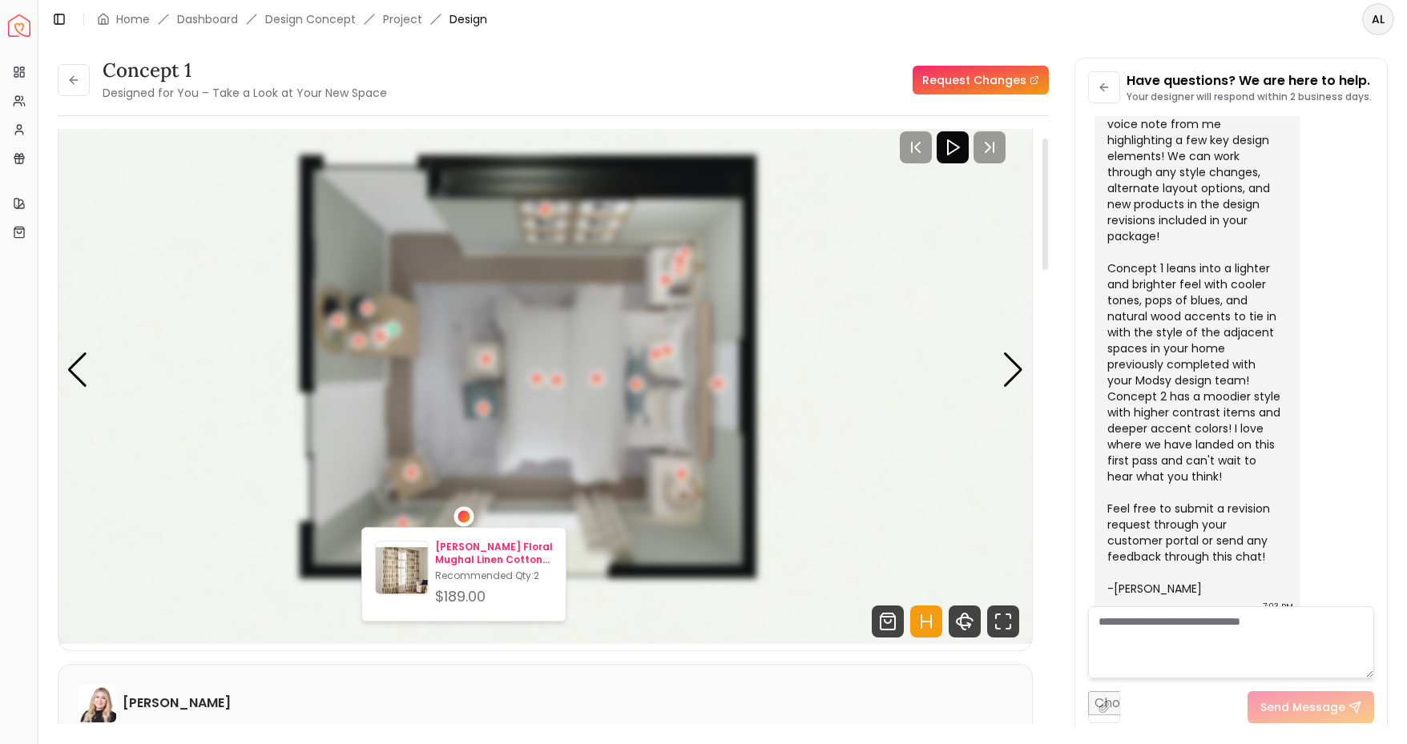
click at [461, 553] on p "Elinor Floral Mughal Linen Cotton Curtain" at bounding box center [494, 554] width 118 height 26
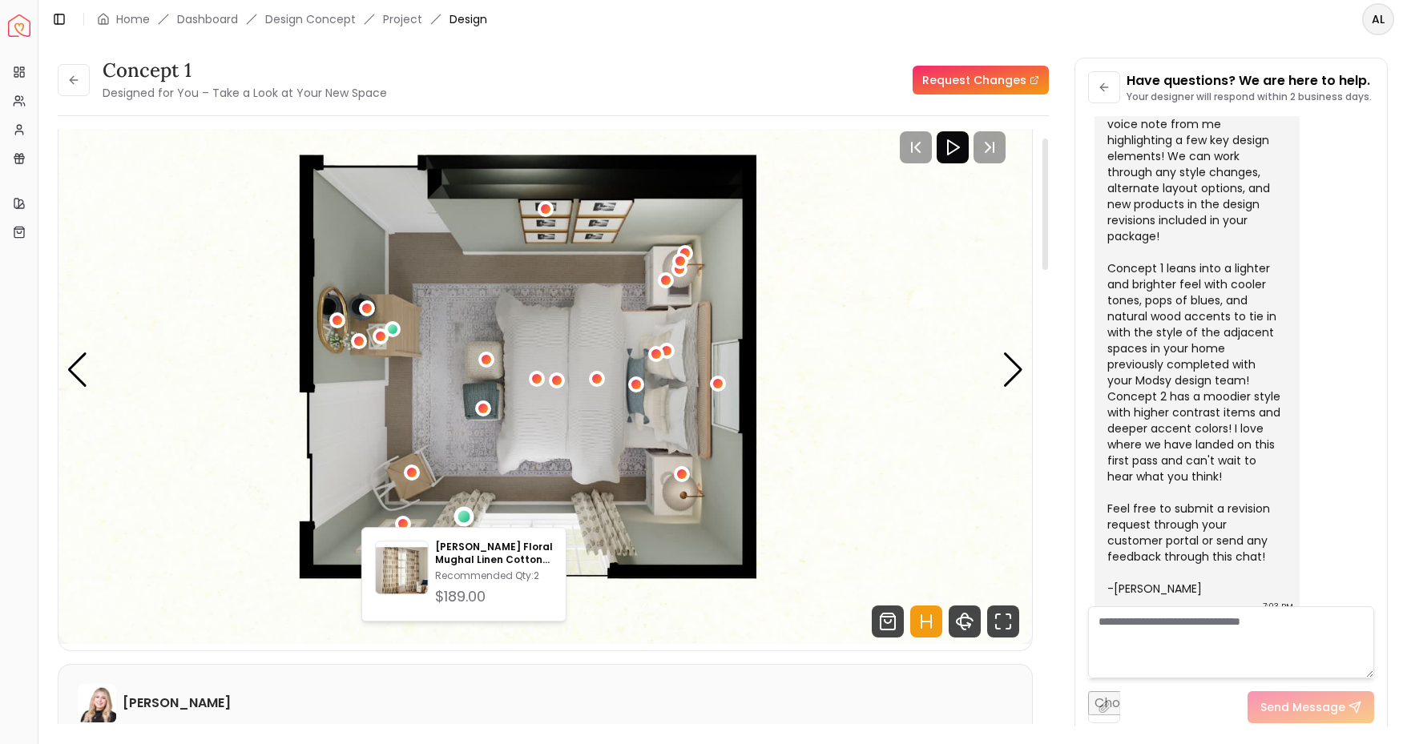
click at [863, 423] on img "1 / 5" at bounding box center [545, 370] width 974 height 548
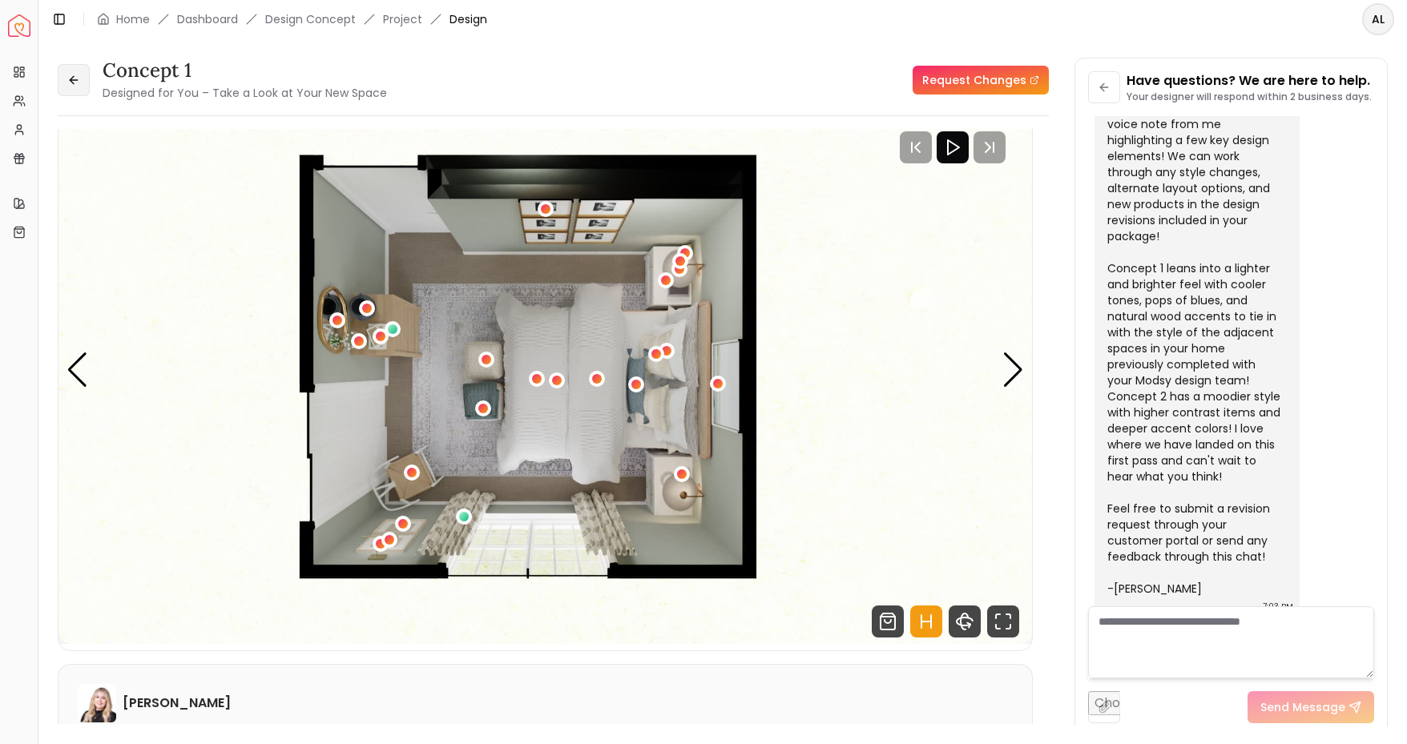
click at [66, 74] on button at bounding box center [74, 80] width 32 height 32
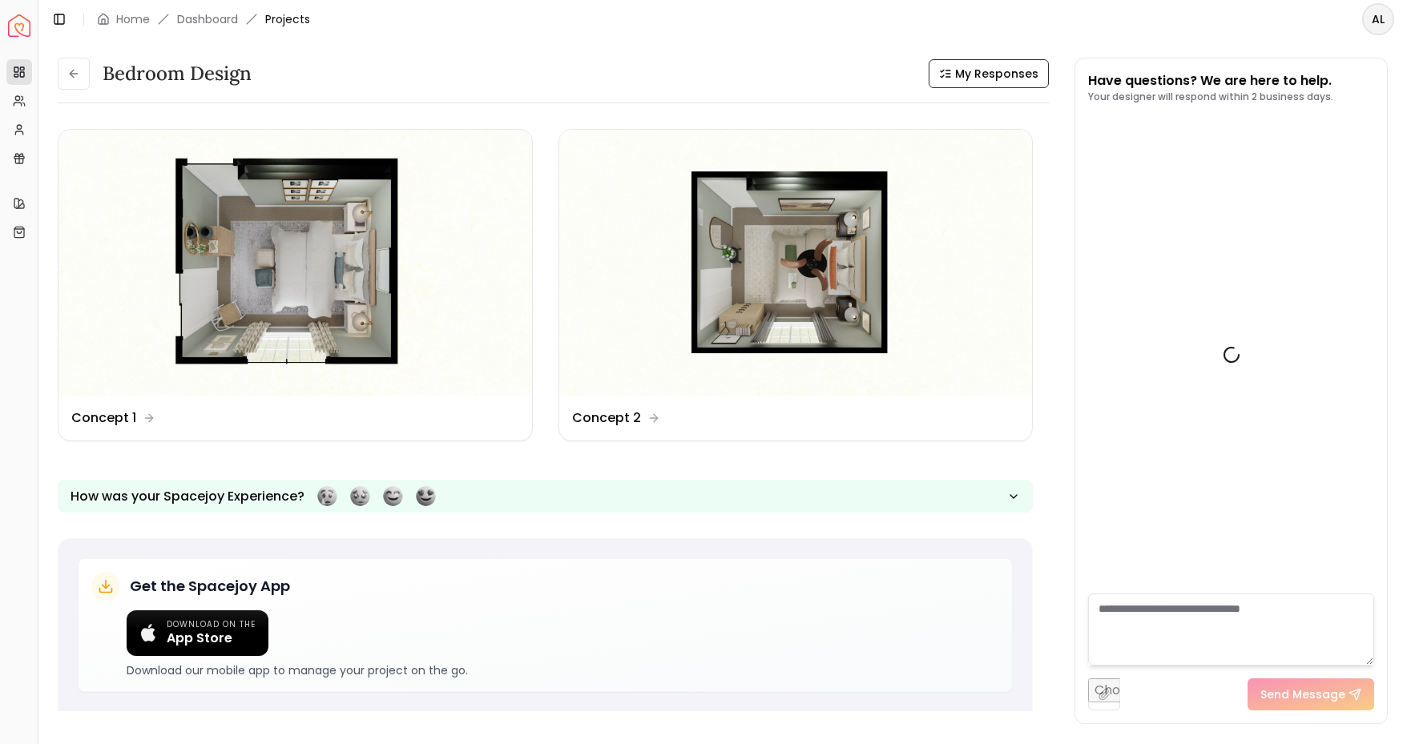
scroll to position [534, 0]
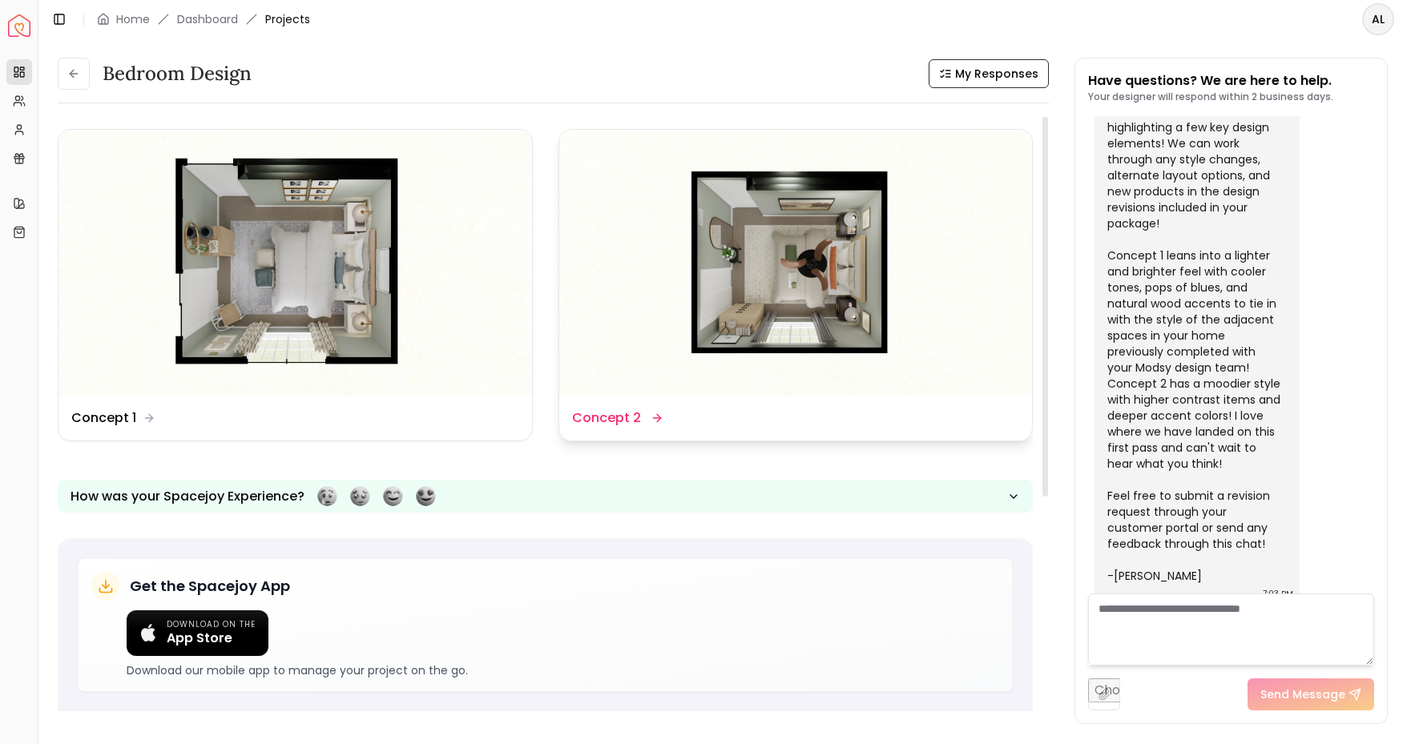
click at [724, 236] on img at bounding box center [795, 263] width 473 height 266
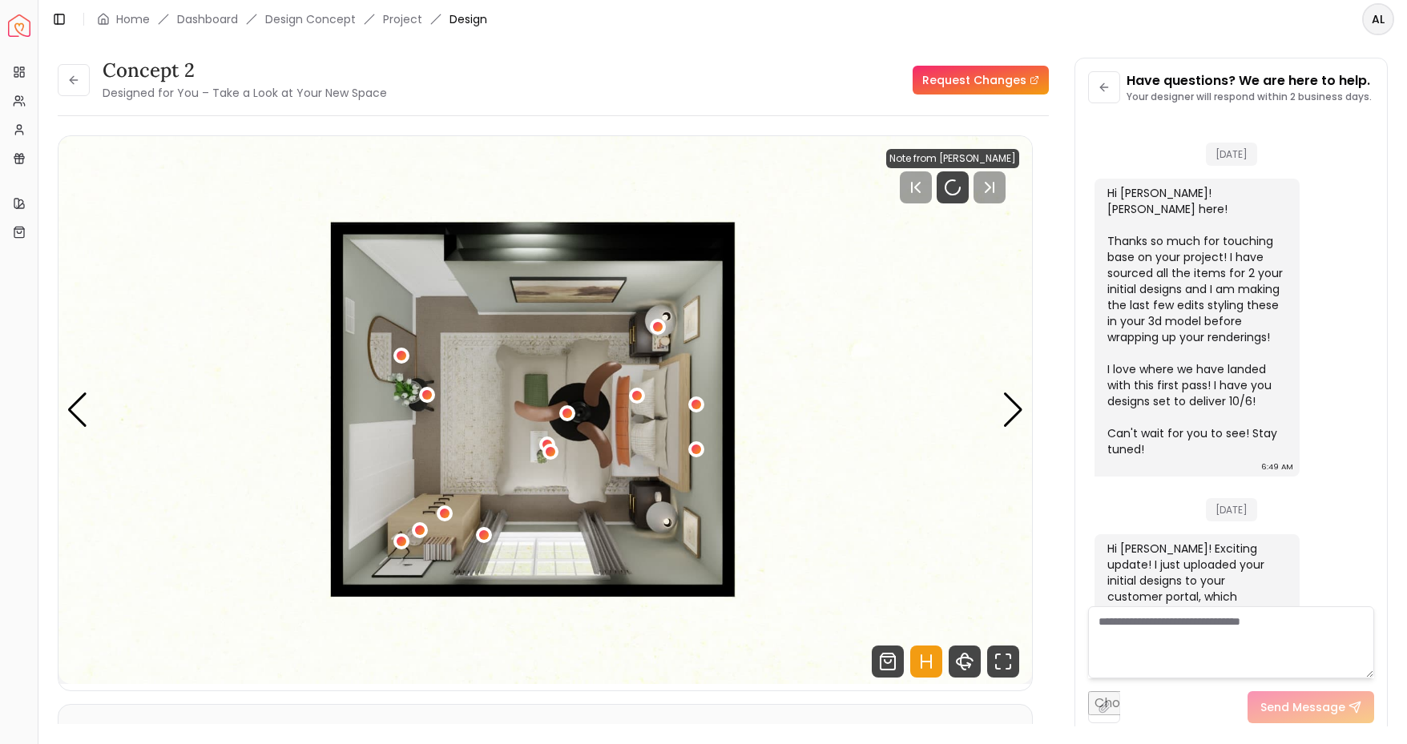
scroll to position [521, 0]
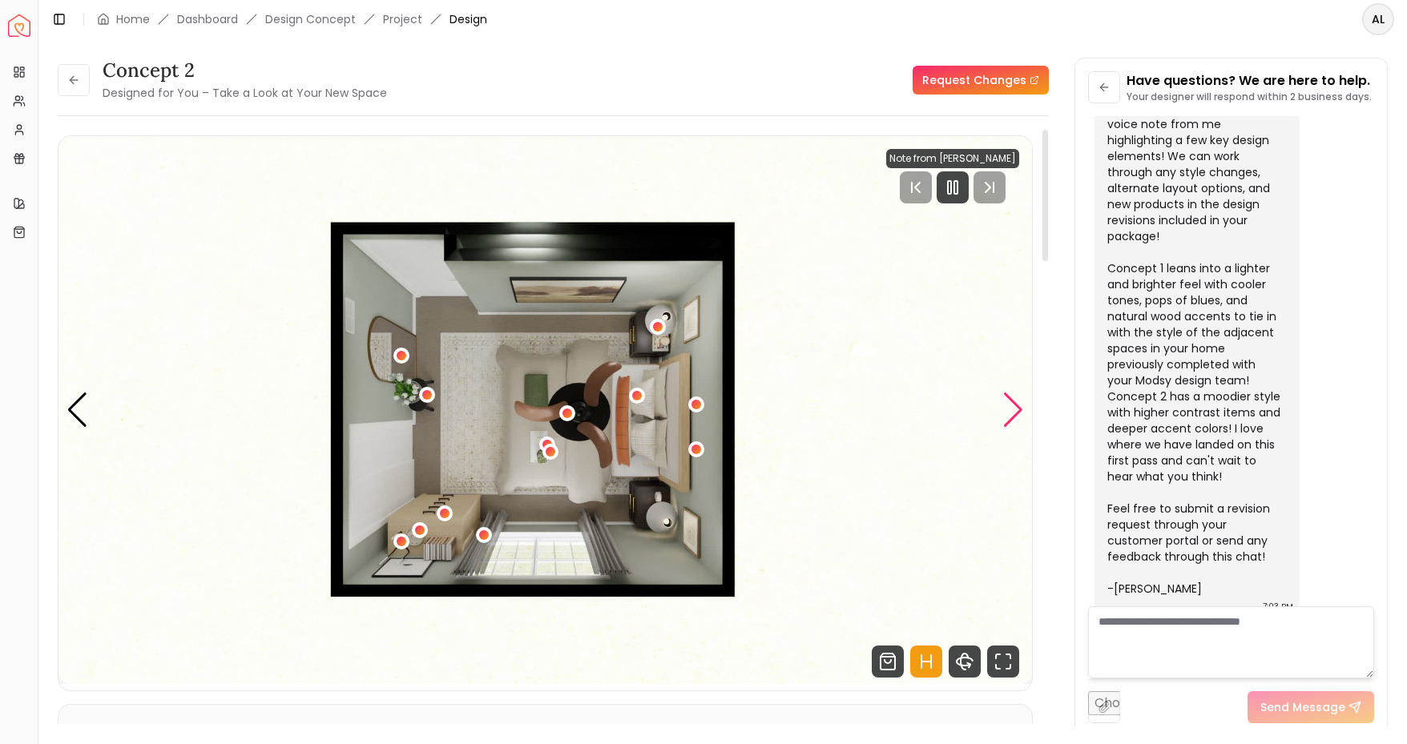
click at [1014, 407] on div "Next slide" at bounding box center [1013, 410] width 22 height 35
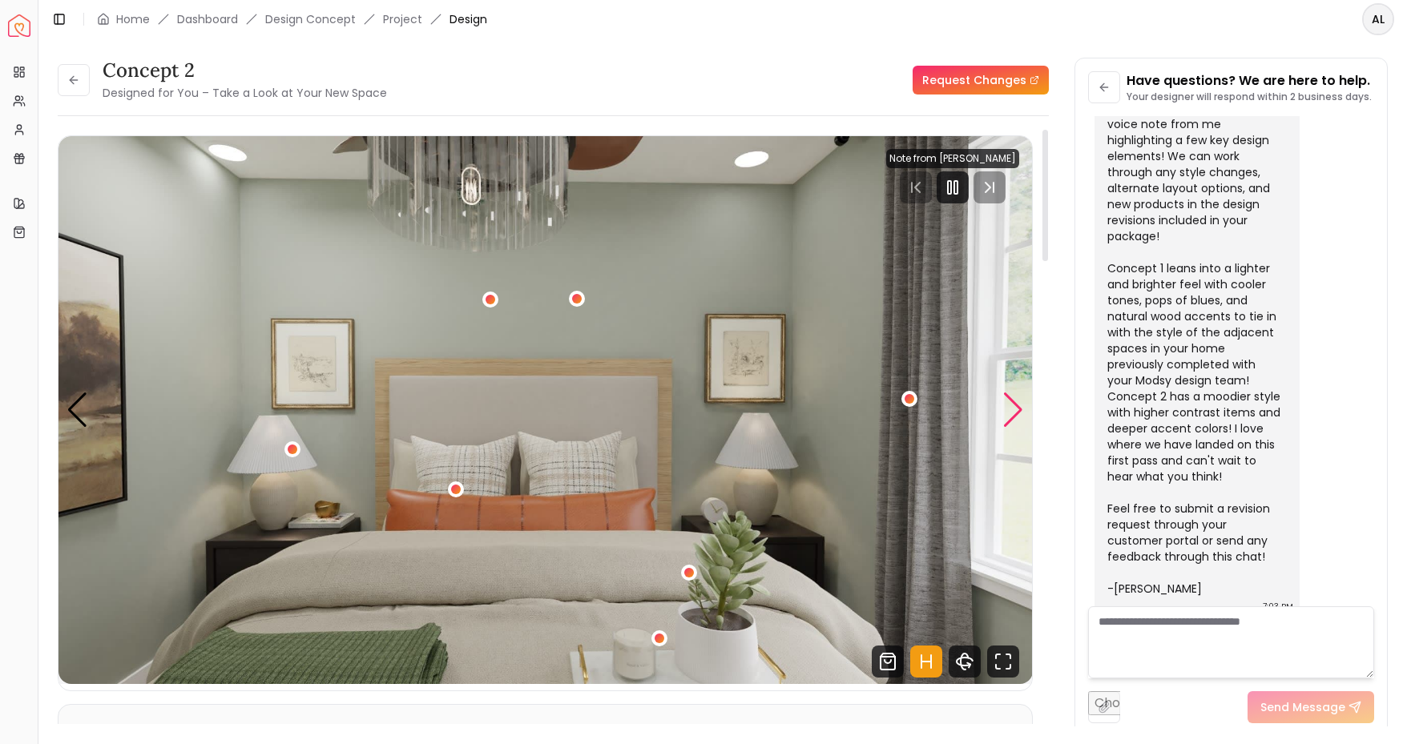
click at [1011, 409] on div "Next slide" at bounding box center [1013, 410] width 22 height 35
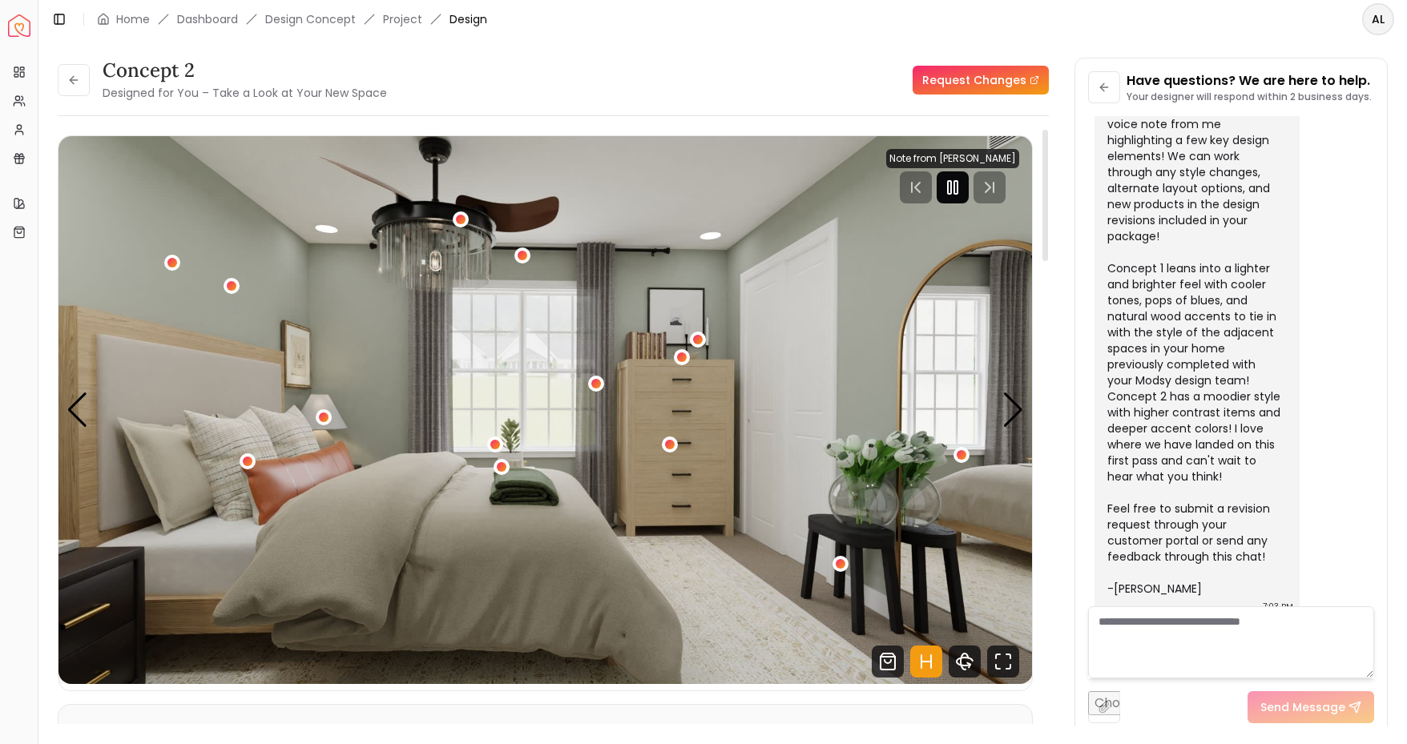
click at [957, 188] on rect "Pause" at bounding box center [955, 187] width 3 height 13
click at [501, 465] on div "3 / 4" at bounding box center [501, 467] width 12 height 12
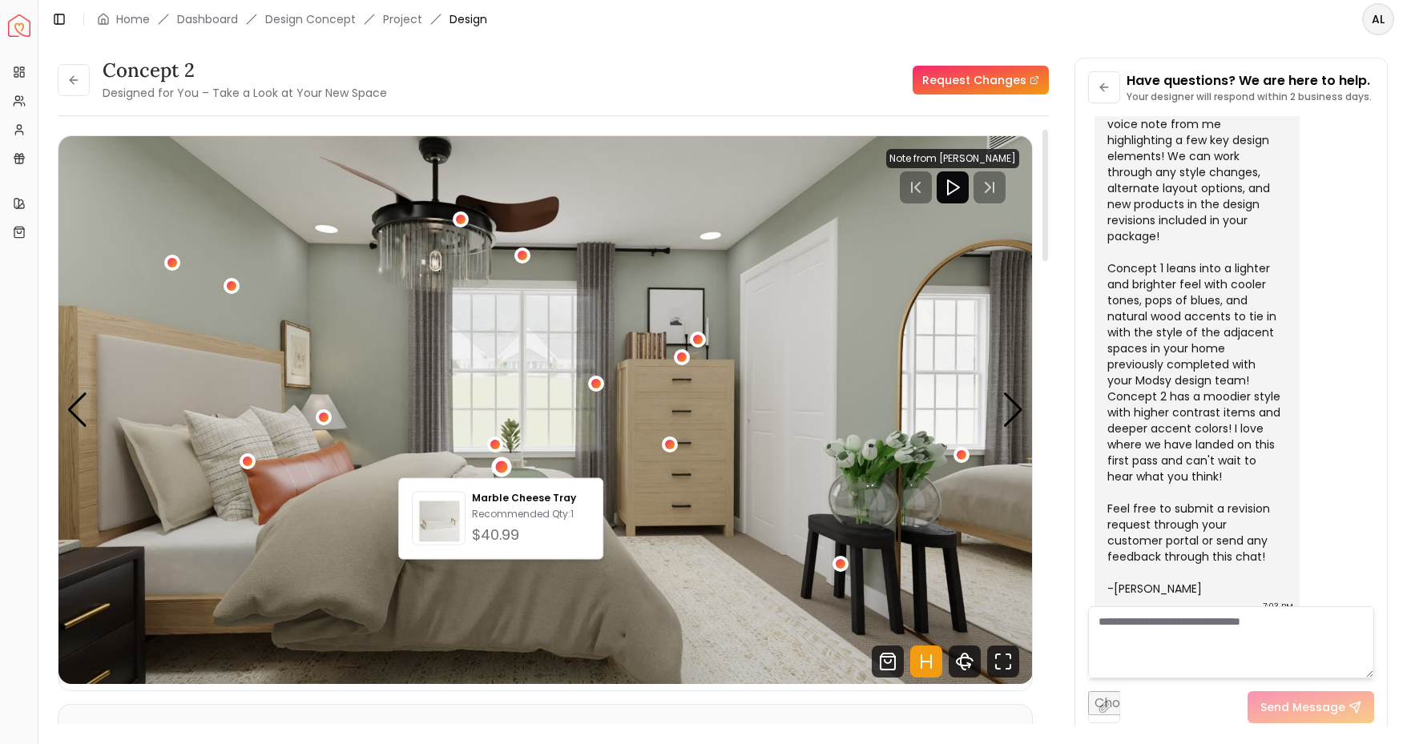
click at [375, 499] on img "3 / 4" at bounding box center [545, 410] width 974 height 548
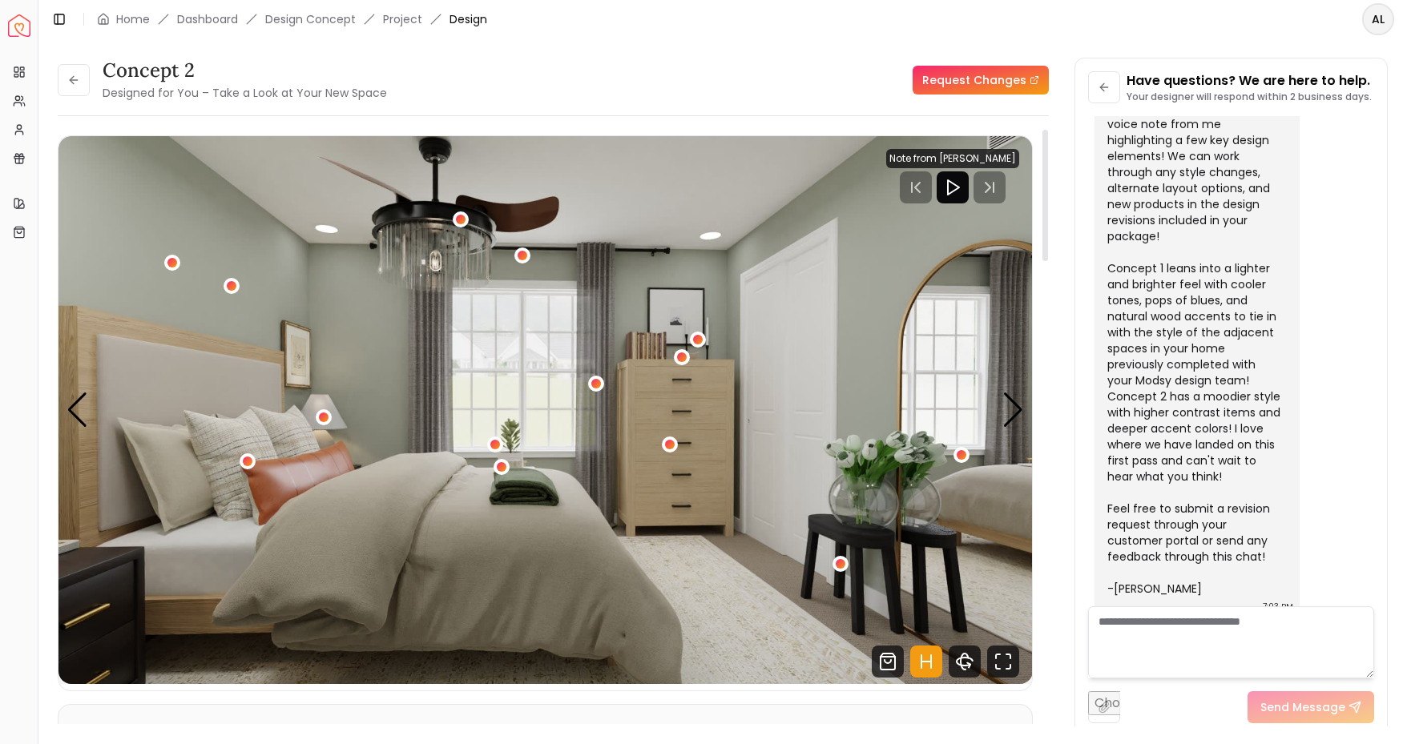
click at [501, 546] on img "3 / 4" at bounding box center [545, 410] width 974 height 548
click at [1022, 403] on div "Next slide" at bounding box center [1013, 410] width 22 height 35
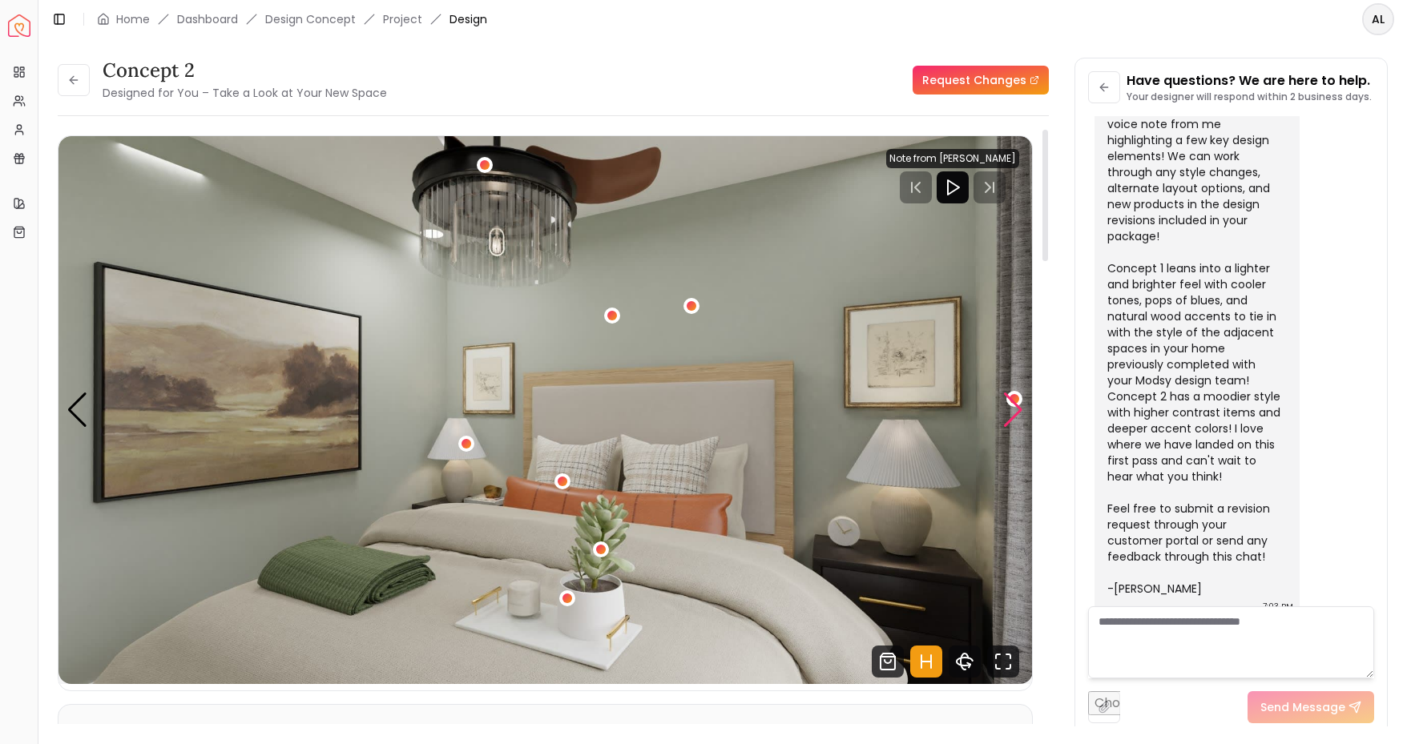
click at [1014, 417] on div "Next slide" at bounding box center [1013, 410] width 22 height 35
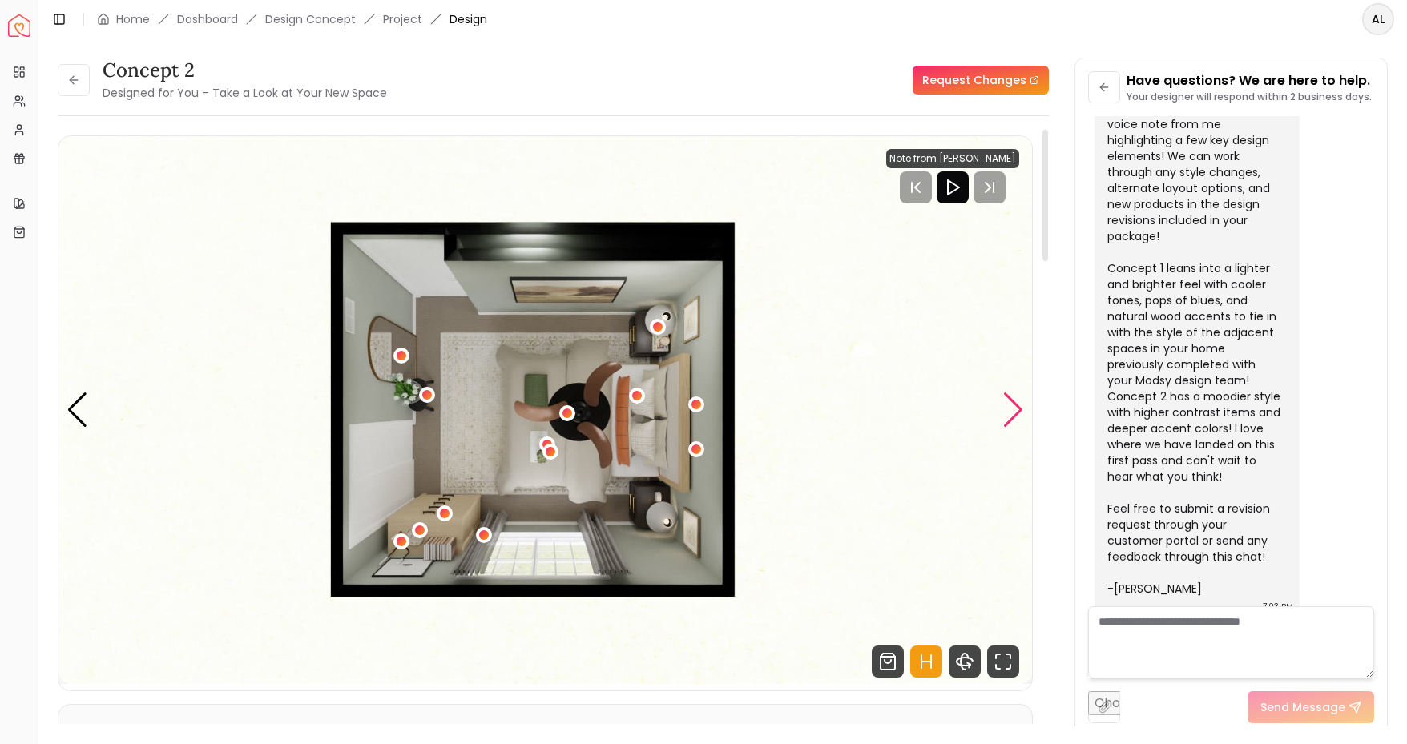
click at [1014, 417] on div "Next slide" at bounding box center [1013, 410] width 22 height 35
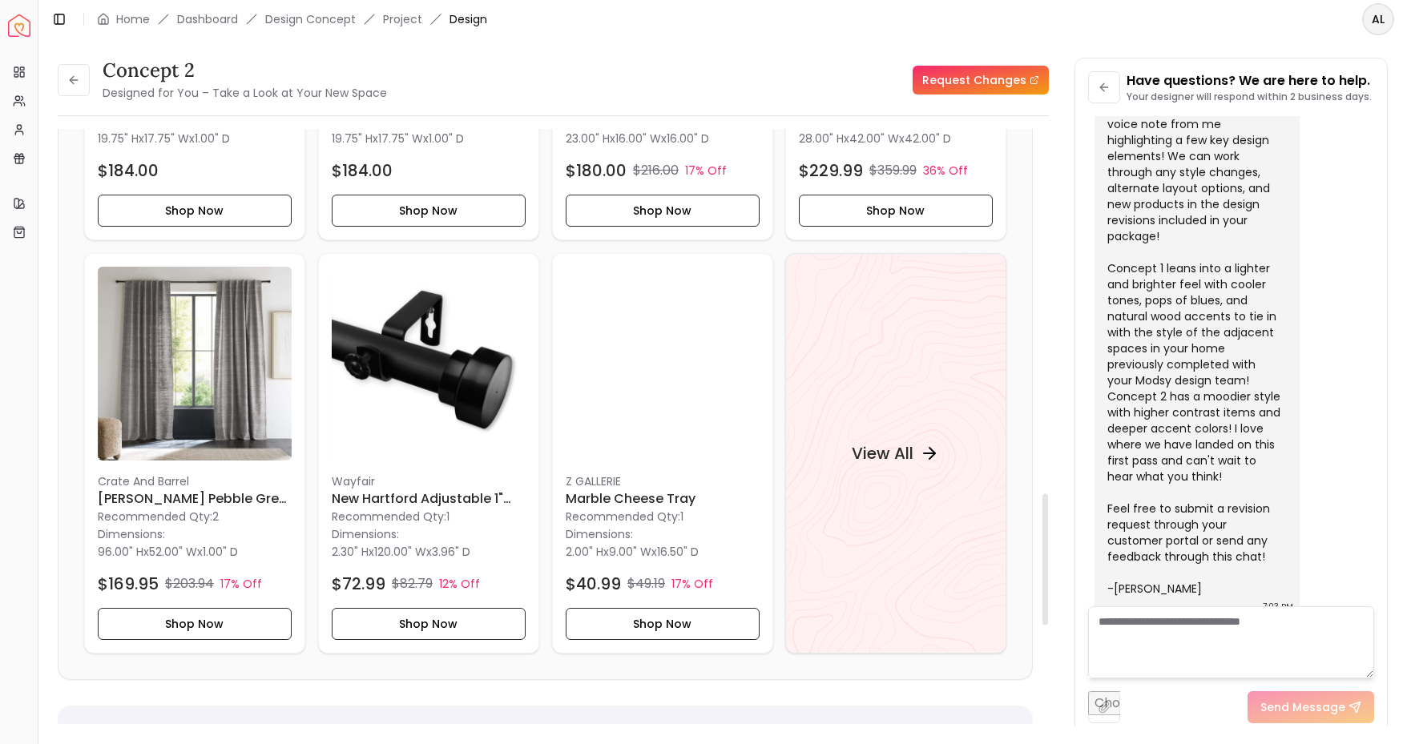
scroll to position [1839, 0]
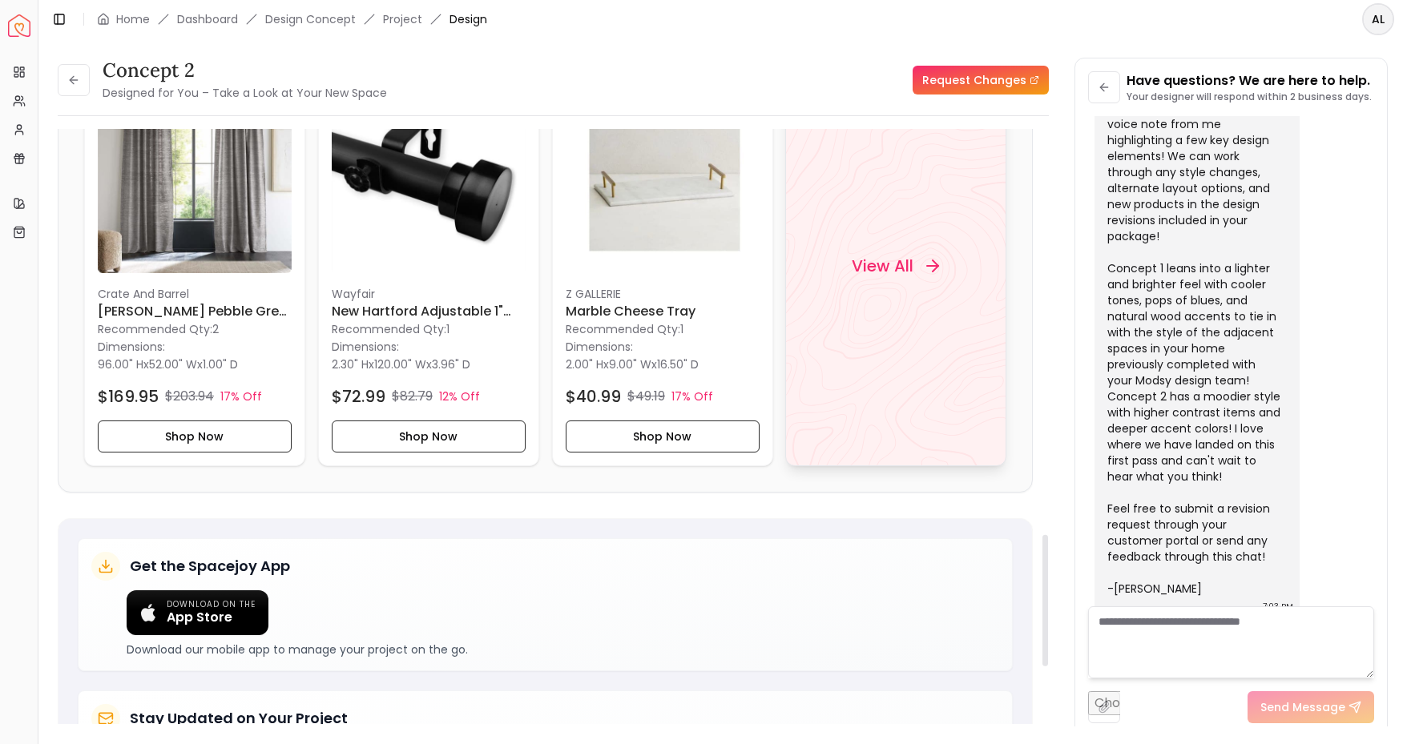
click at [896, 255] on h4 "View All" at bounding box center [883, 266] width 62 height 22
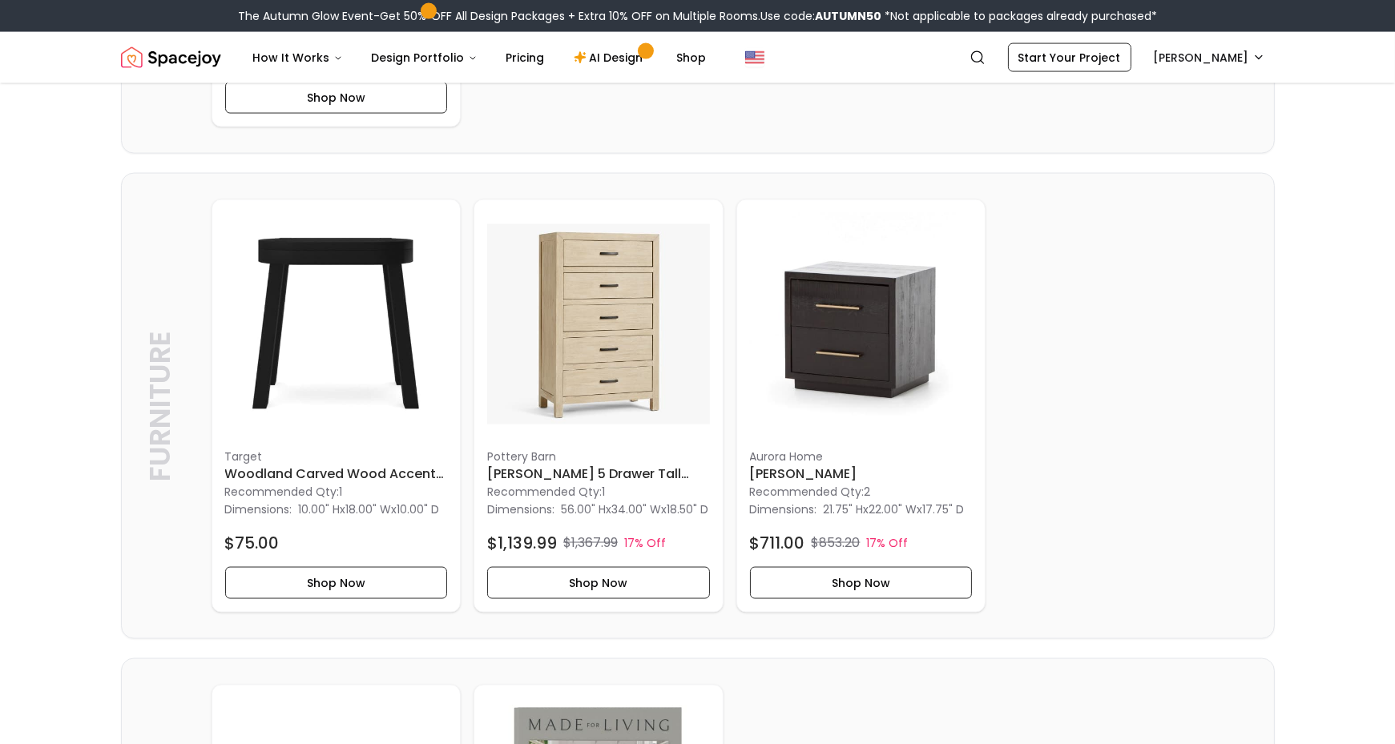
scroll to position [4065, 0]
